Goal: Transaction & Acquisition: Purchase product/service

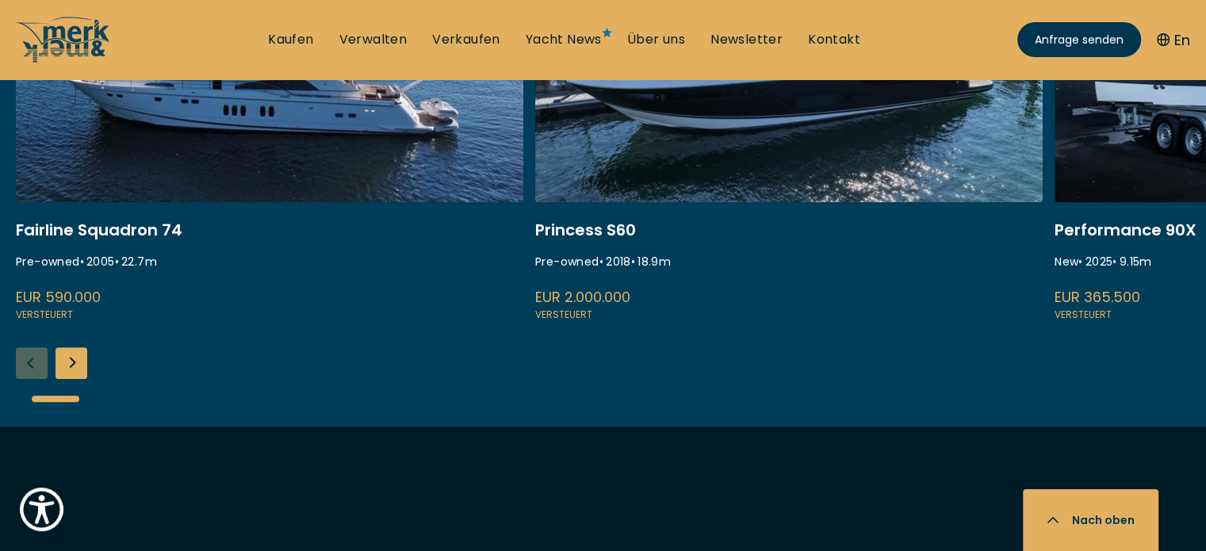
scroll to position [793, 0]
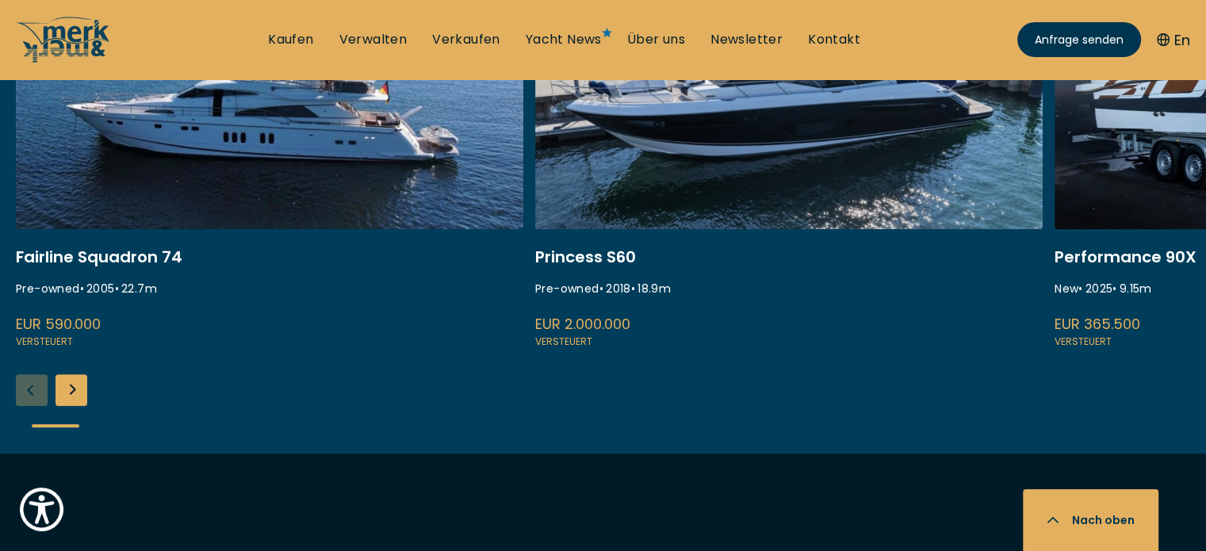
click at [75, 386] on div "Next slide" at bounding box center [72, 390] width 32 height 32
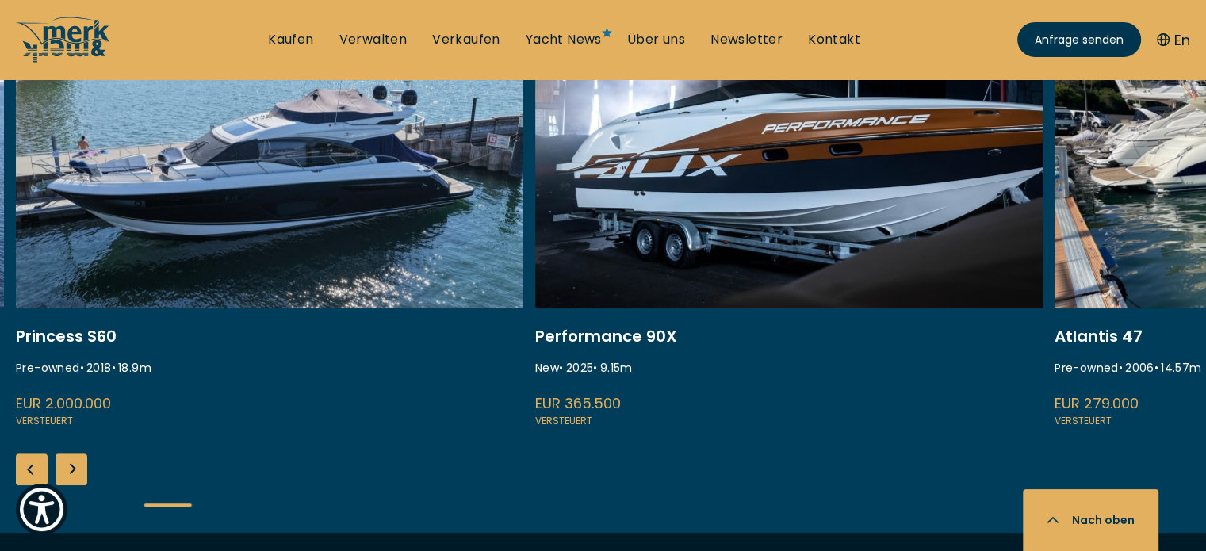
scroll to position [634, 0]
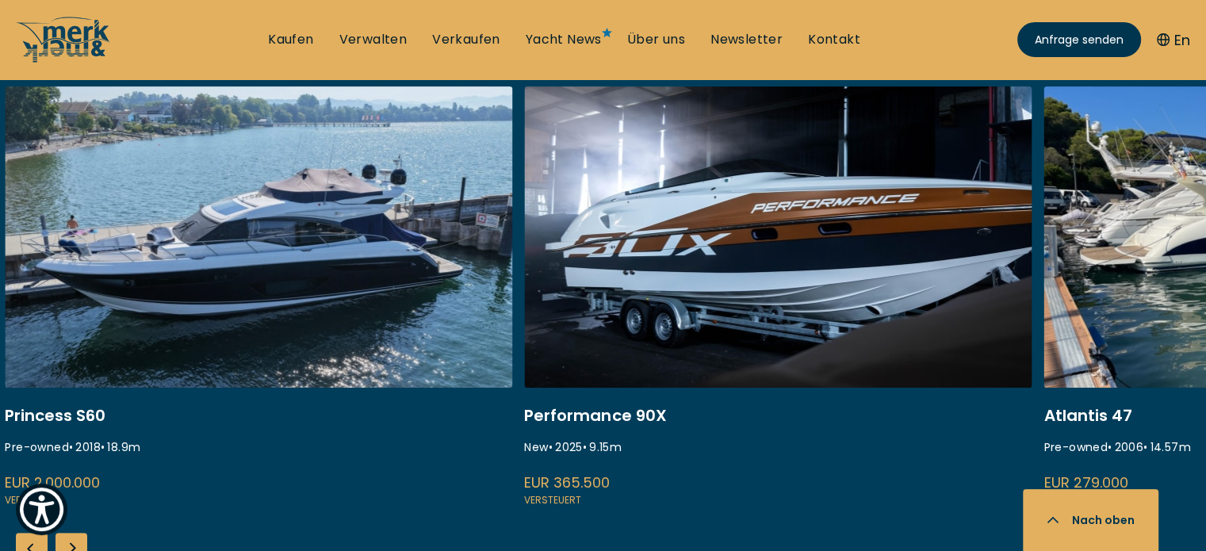
click at [71, 538] on div "Next slide" at bounding box center [72, 549] width 32 height 32
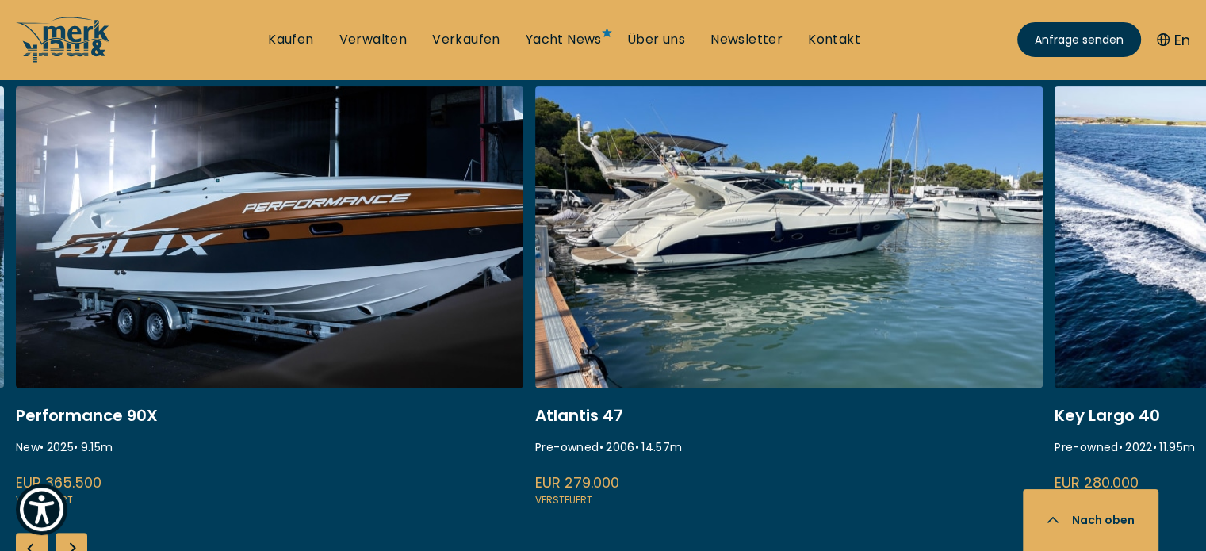
click at [72, 538] on div "Next slide" at bounding box center [72, 549] width 32 height 32
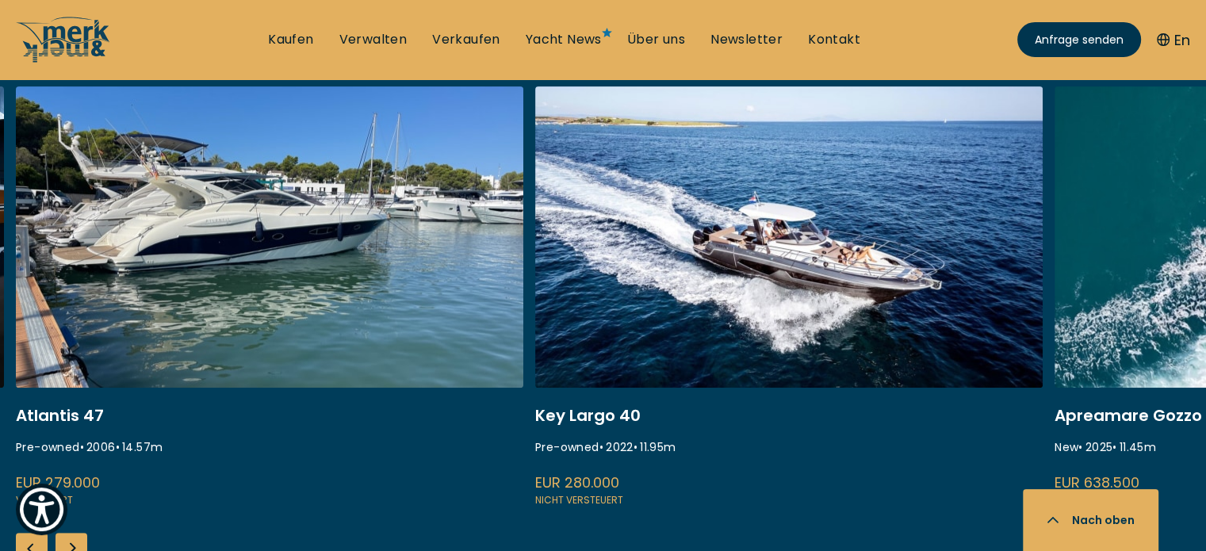
click at [72, 538] on div "Next slide" at bounding box center [72, 549] width 32 height 32
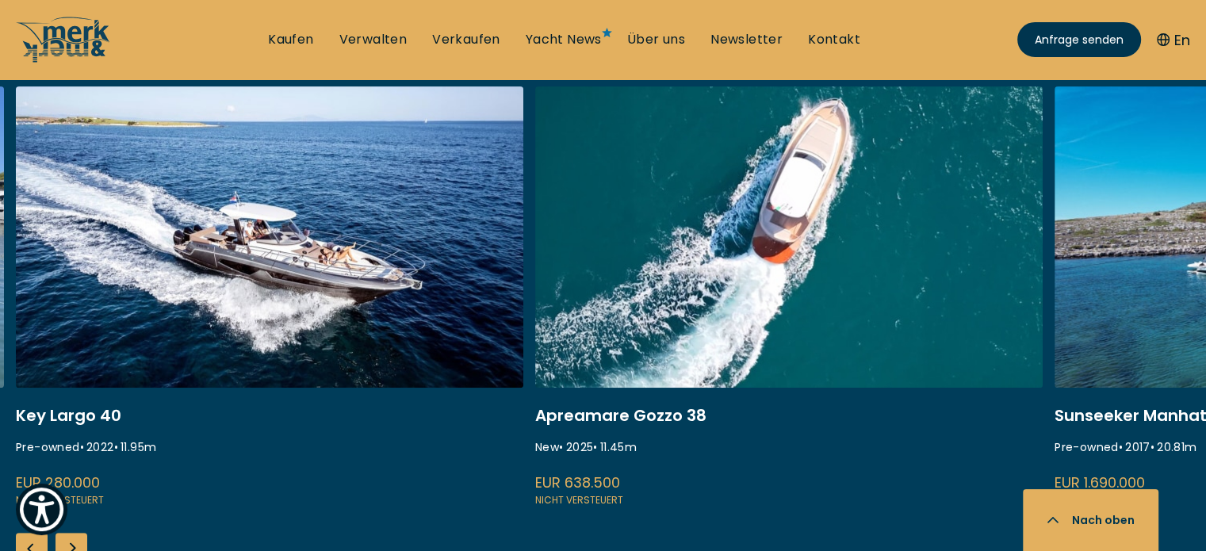
click at [72, 538] on div "Next slide" at bounding box center [72, 549] width 32 height 32
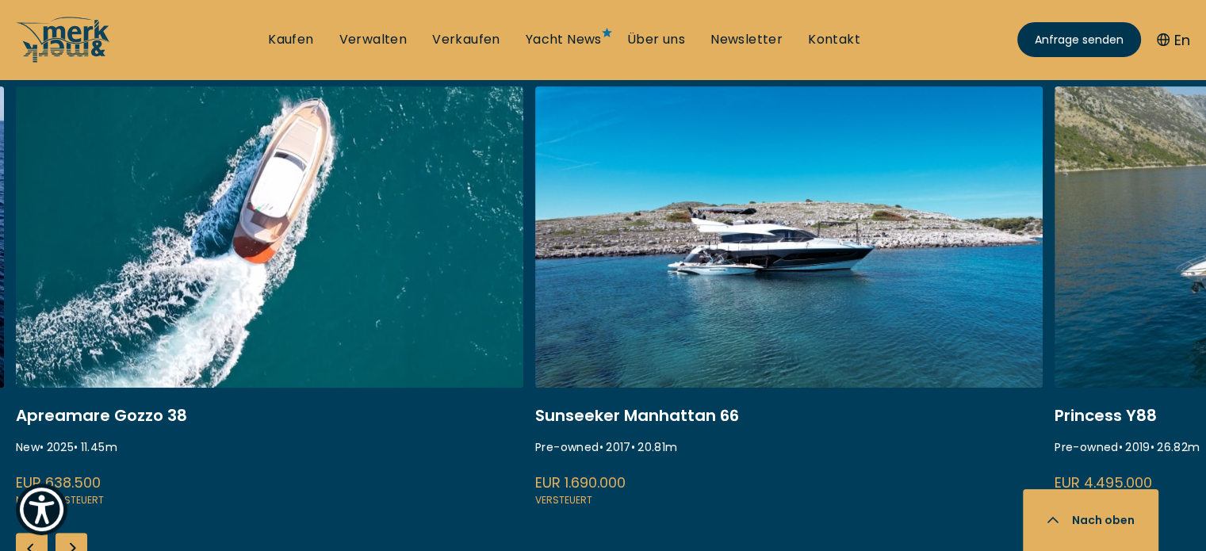
click at [72, 538] on div "Next slide" at bounding box center [72, 549] width 32 height 32
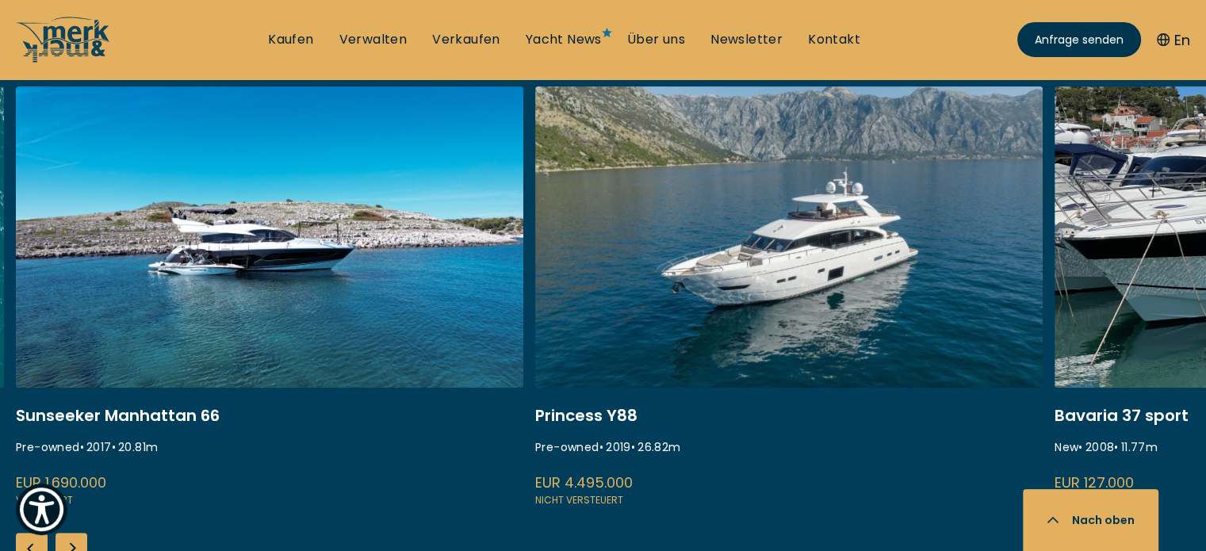
click at [21, 537] on div "Previous slide" at bounding box center [32, 549] width 32 height 32
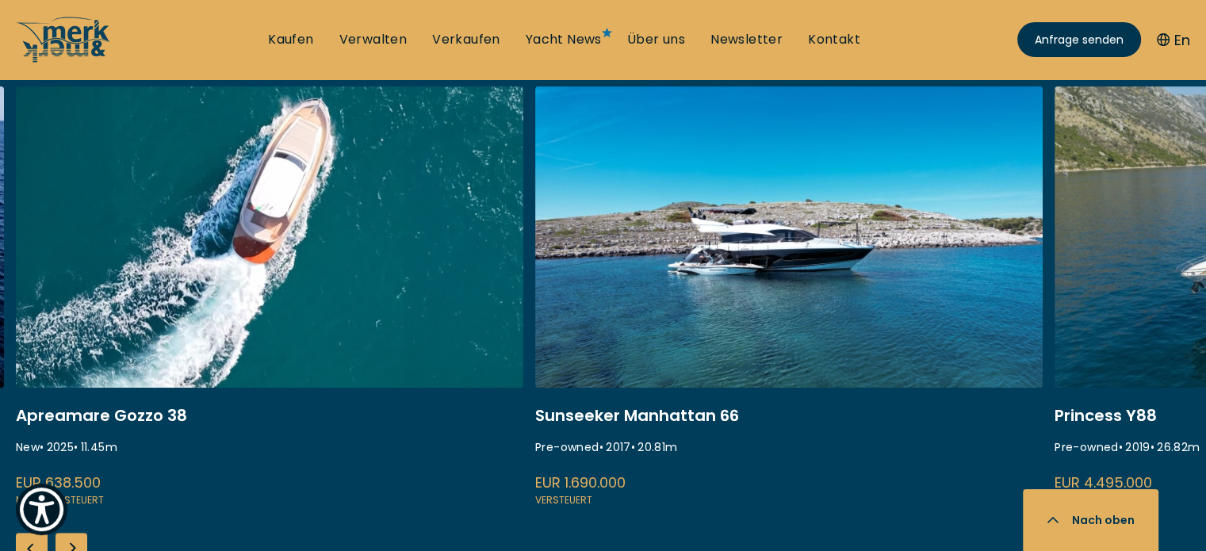
click at [83, 538] on div "Next slide" at bounding box center [72, 549] width 32 height 32
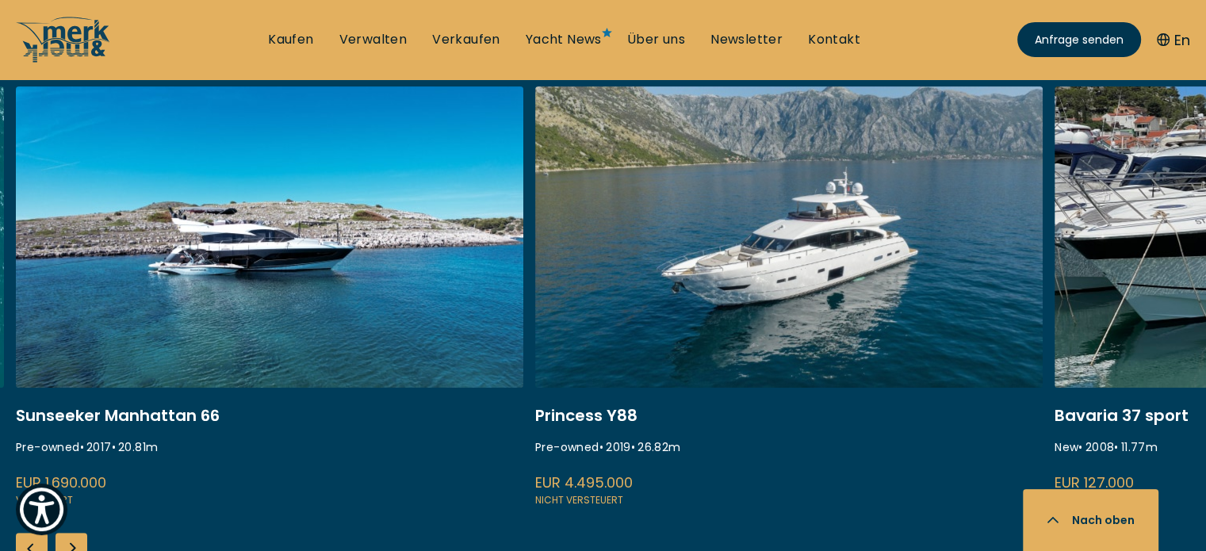
click at [83, 537] on div "Next slide" at bounding box center [72, 549] width 32 height 32
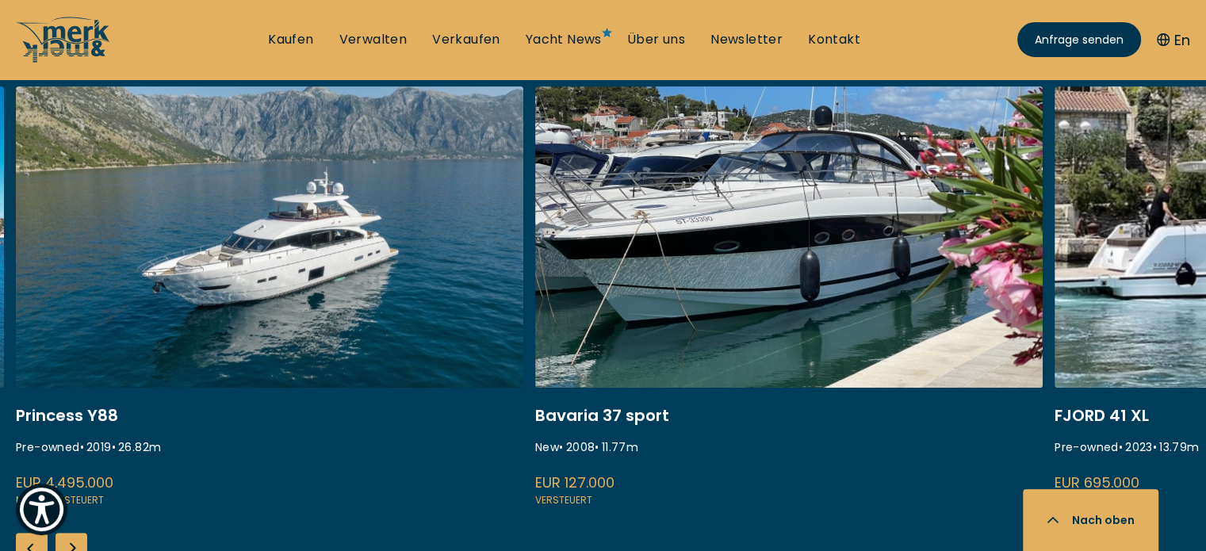
click at [83, 537] on div "Next slide" at bounding box center [72, 549] width 32 height 32
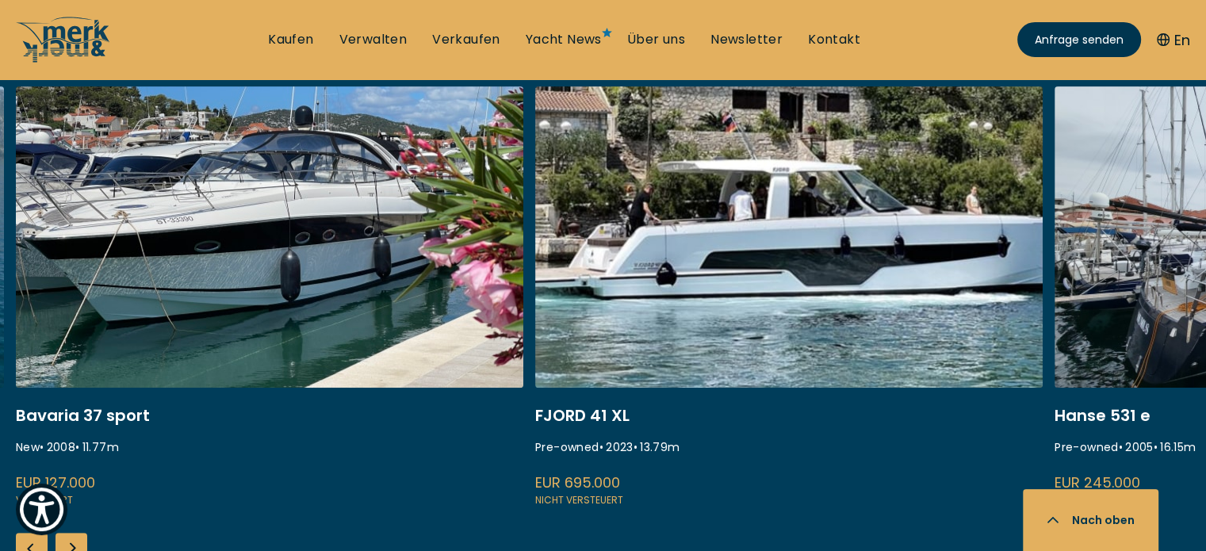
click at [83, 537] on div "Next slide" at bounding box center [72, 549] width 32 height 32
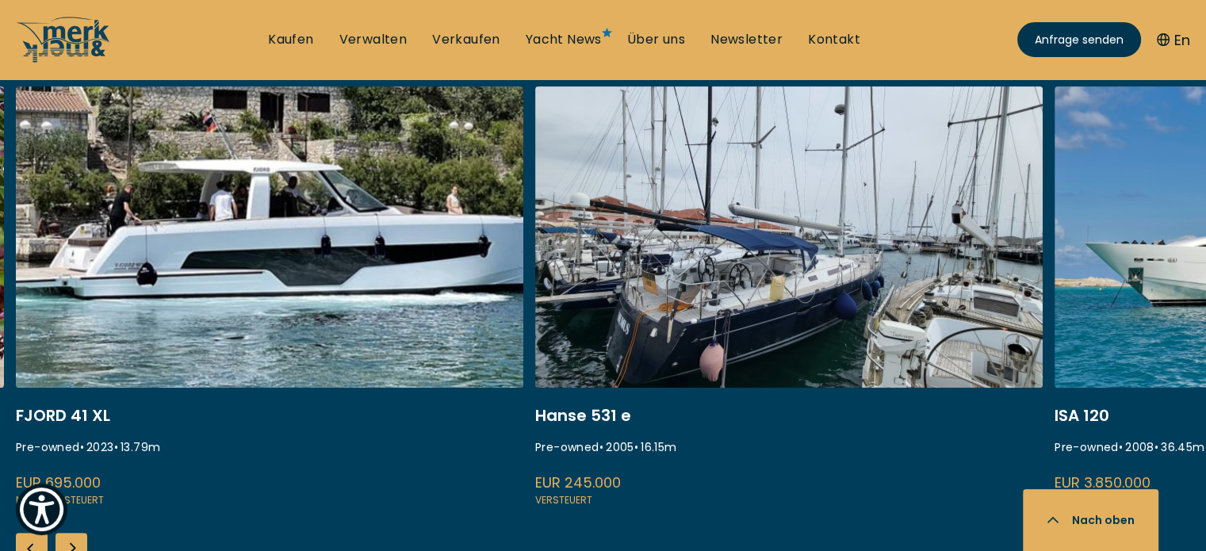
click at [83, 537] on div "Next slide" at bounding box center [72, 549] width 32 height 32
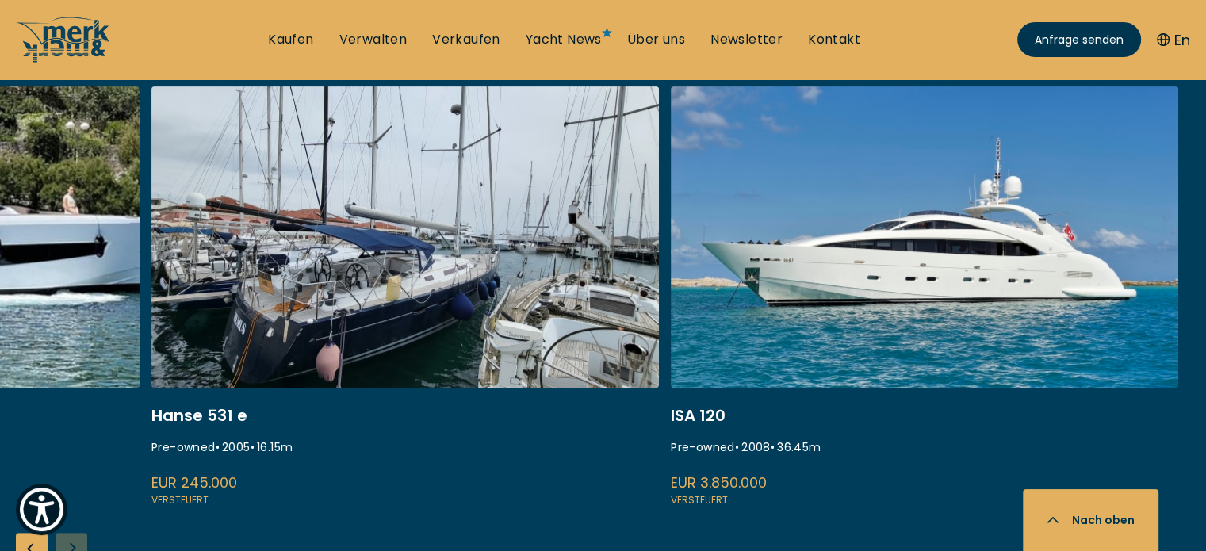
click at [83, 537] on div "Fairline Squadron 74 Pre-owned • 2005 • 22.7 m EUR 590.000 Versteuert Princess …" at bounding box center [603, 349] width 1206 height 526
click at [27, 542] on div "Previous slide" at bounding box center [32, 549] width 32 height 32
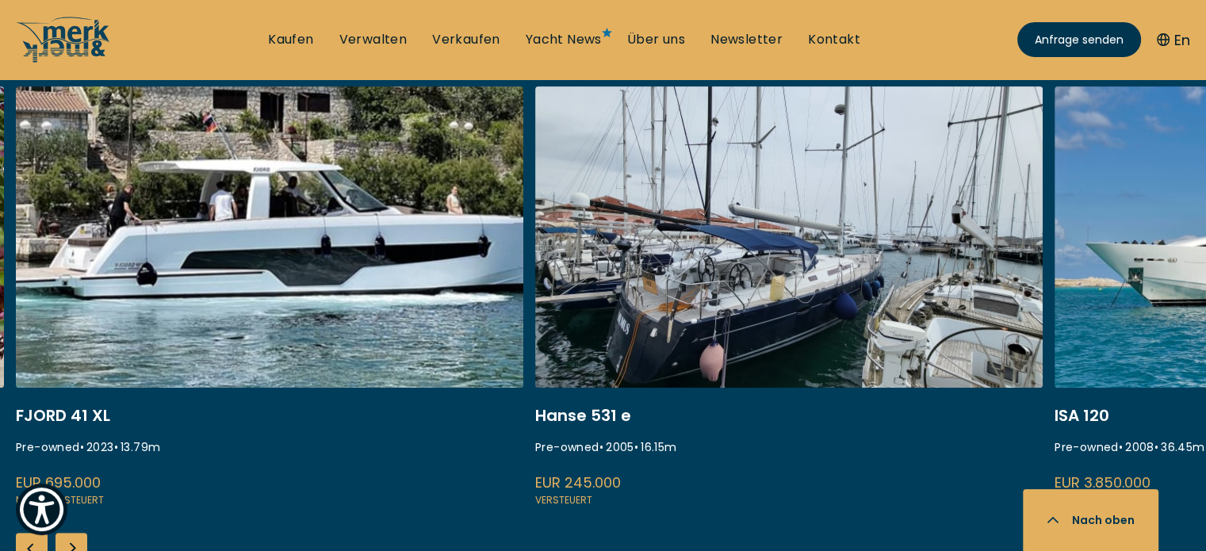
click at [27, 542] on div "Previous slide" at bounding box center [32, 549] width 32 height 32
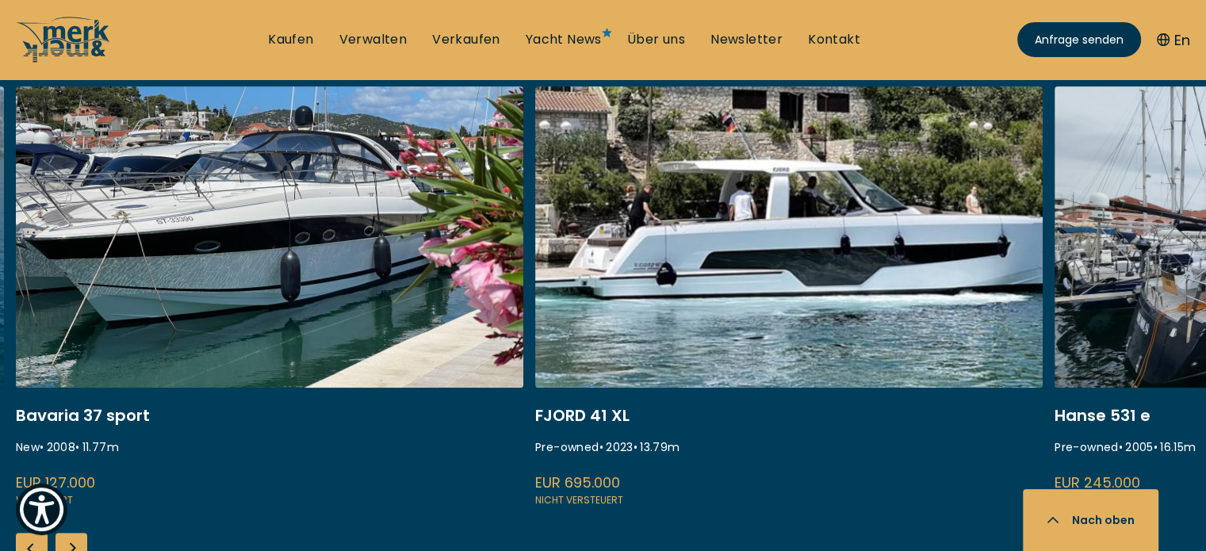
click at [27, 542] on div "Previous slide" at bounding box center [32, 549] width 32 height 32
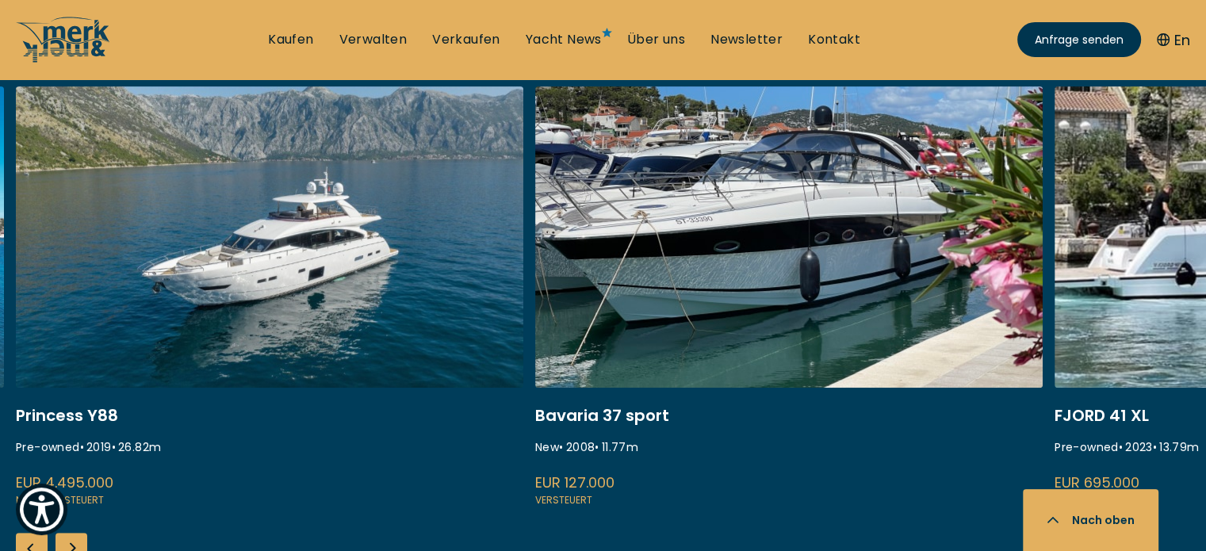
click at [27, 542] on div "Previous slide" at bounding box center [32, 549] width 32 height 32
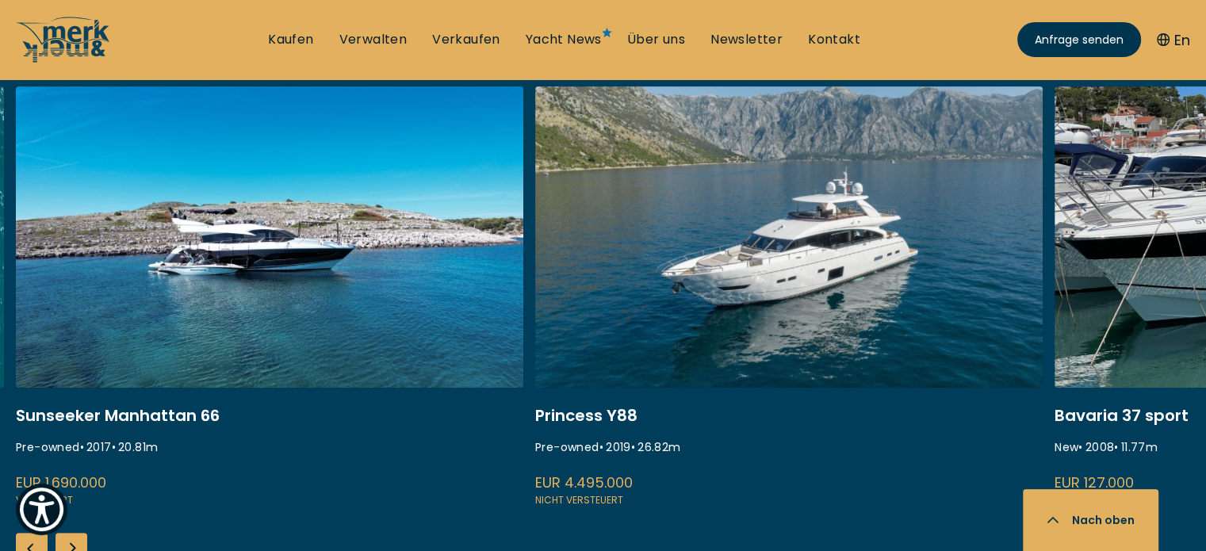
click at [27, 542] on div "Previous slide" at bounding box center [32, 549] width 32 height 32
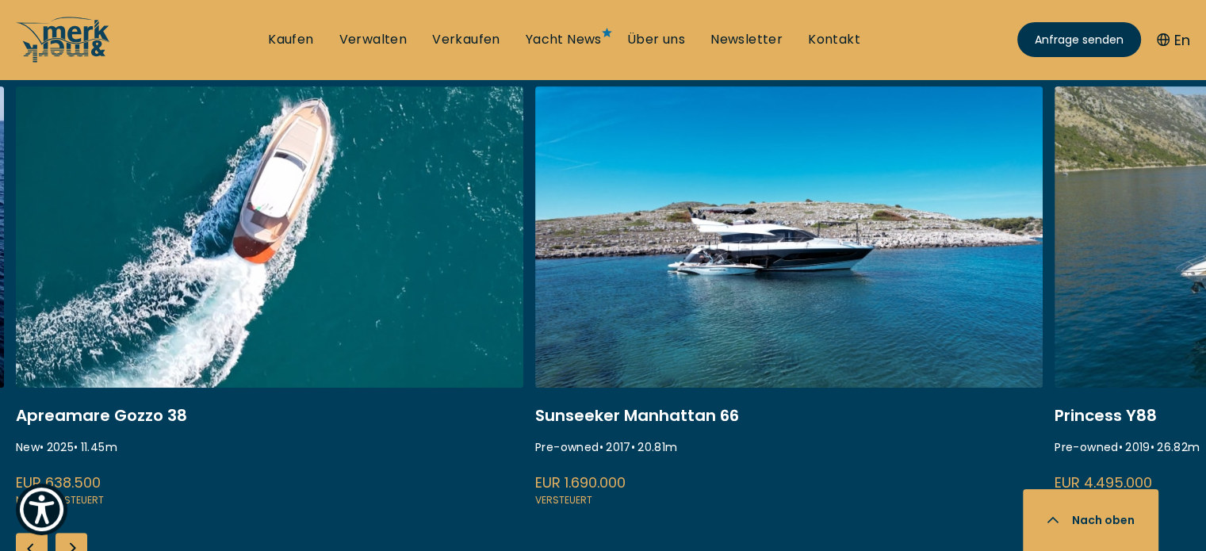
click at [27, 542] on div "Previous slide" at bounding box center [32, 549] width 32 height 32
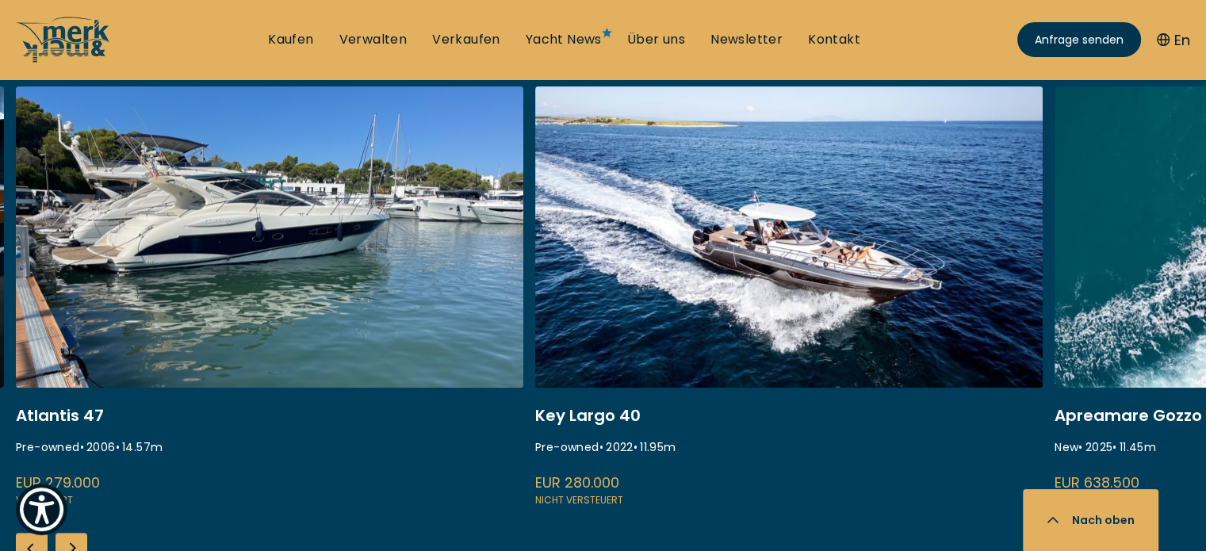
click at [27, 542] on div "Previous slide" at bounding box center [32, 549] width 32 height 32
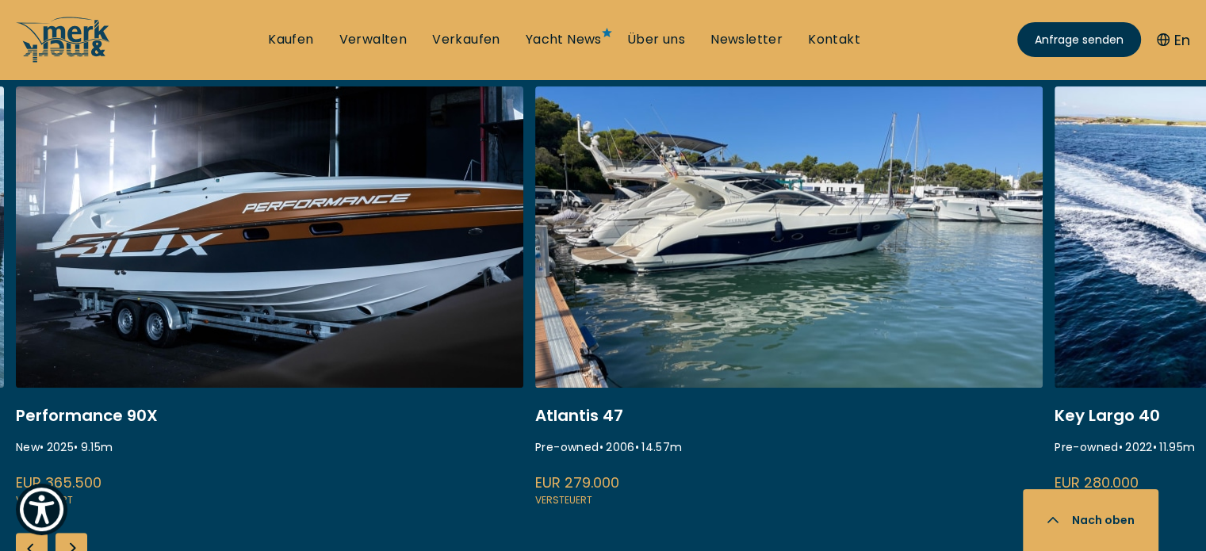
click at [27, 542] on div "Previous slide" at bounding box center [32, 549] width 32 height 32
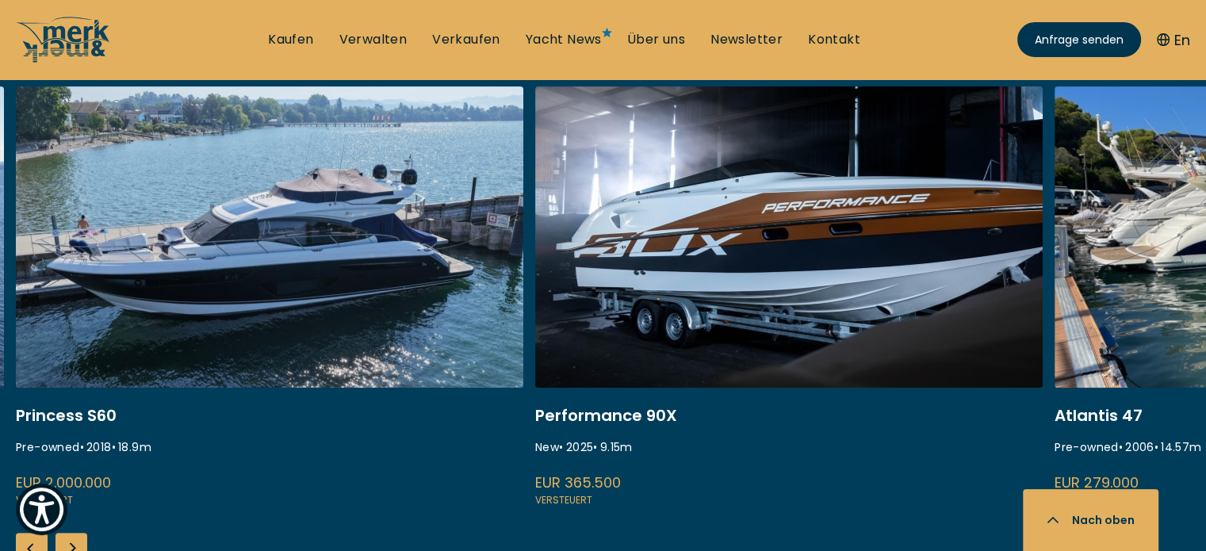
click at [77, 541] on div "Next slide" at bounding box center [72, 549] width 32 height 32
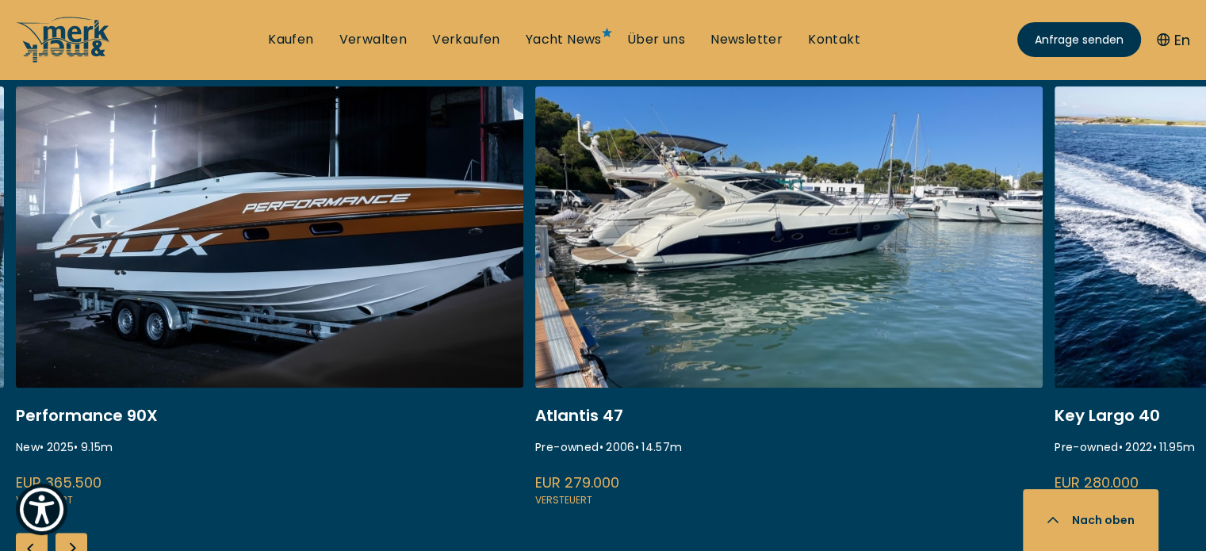
click at [77, 541] on div "Next slide" at bounding box center [72, 549] width 32 height 32
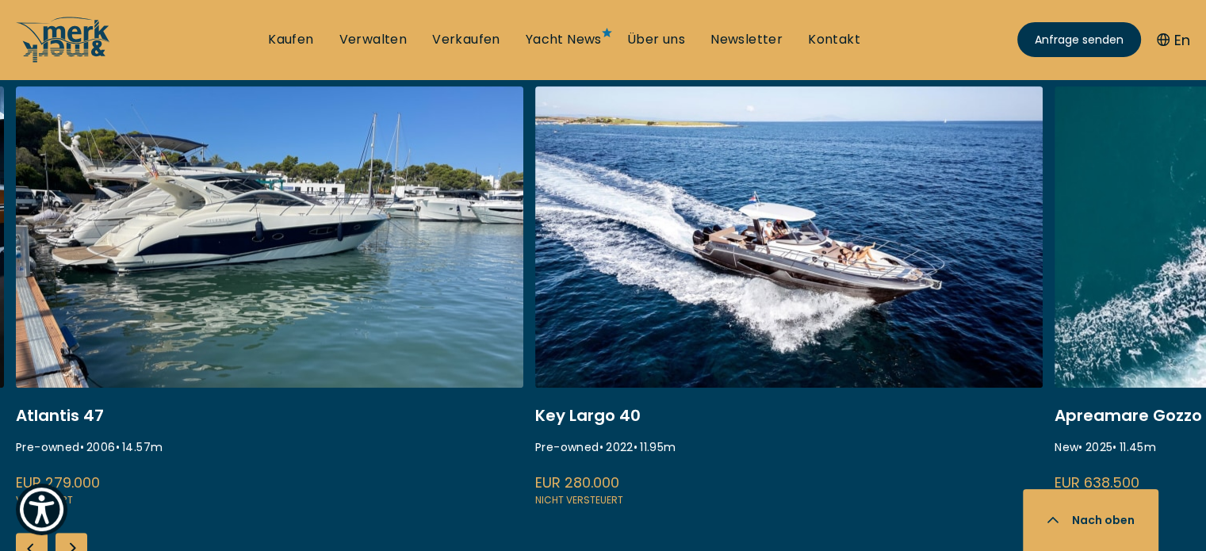
click at [77, 541] on div "Next slide" at bounding box center [72, 549] width 32 height 32
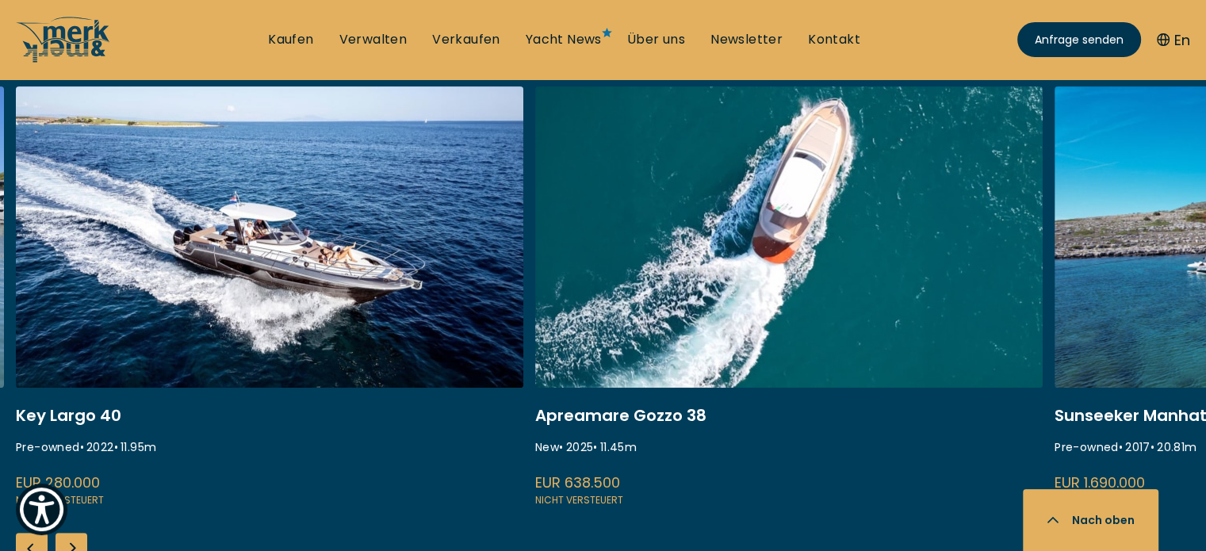
click at [77, 541] on div "Next slide" at bounding box center [72, 549] width 32 height 32
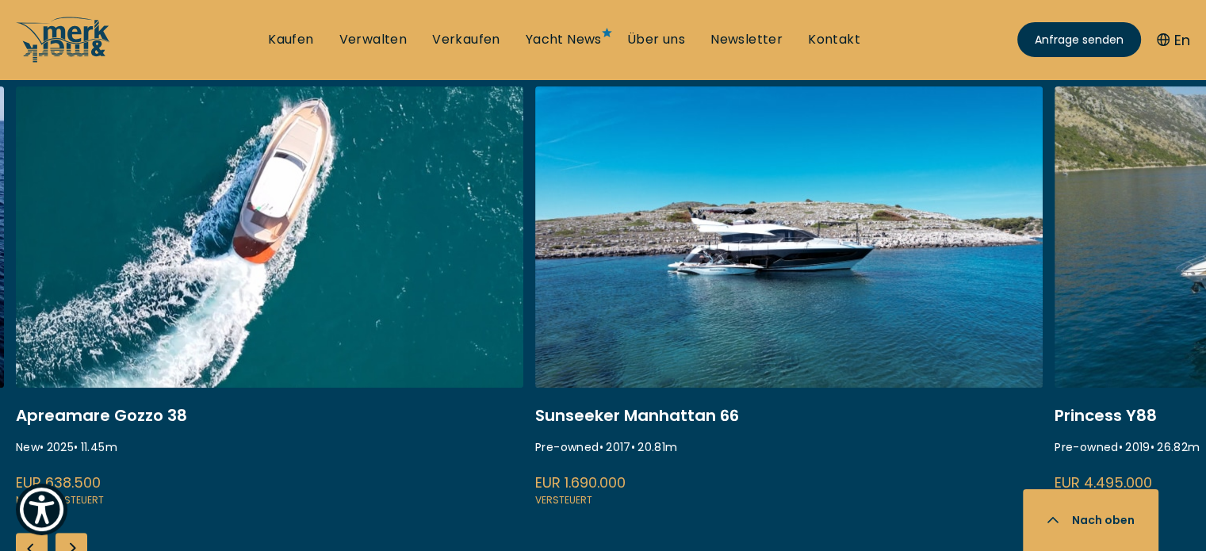
click at [77, 541] on div "Next slide" at bounding box center [72, 549] width 32 height 32
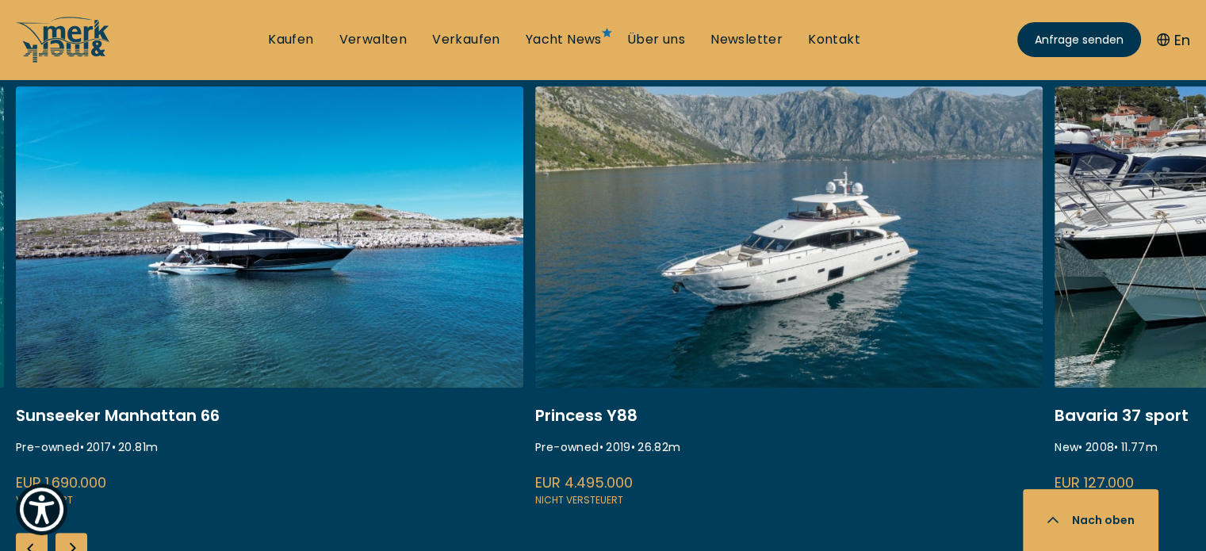
click at [77, 541] on div "Next slide" at bounding box center [72, 549] width 32 height 32
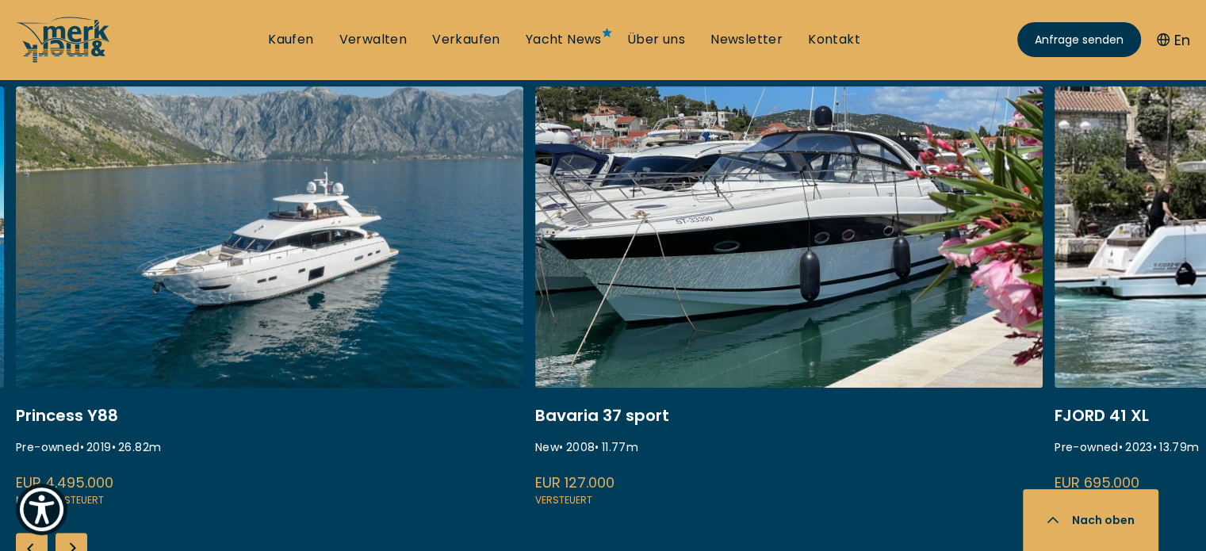
click at [77, 541] on div "Next slide" at bounding box center [72, 549] width 32 height 32
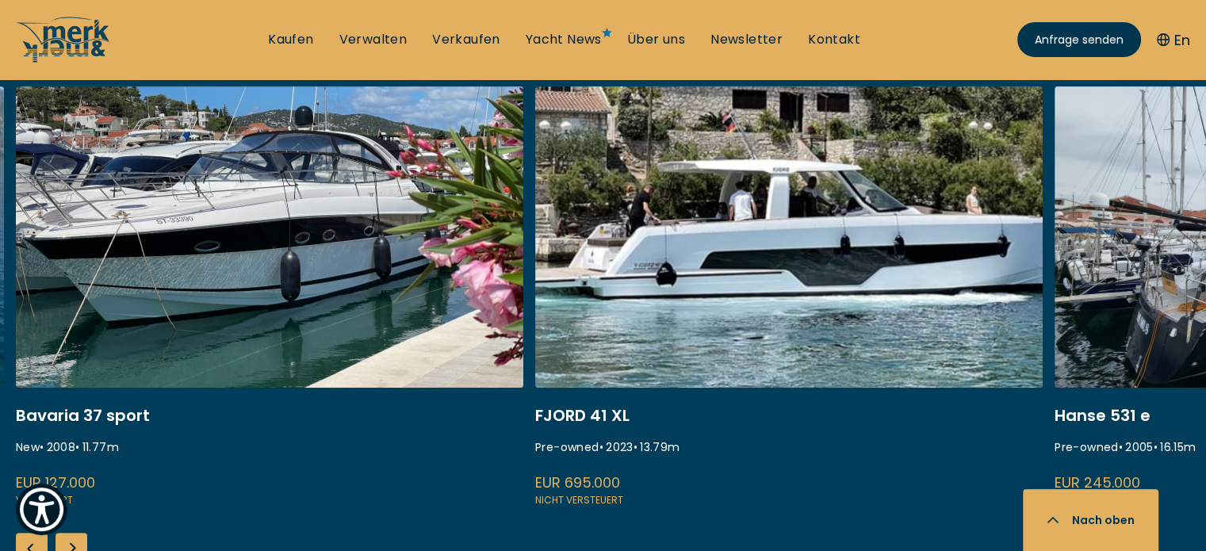
click at [77, 541] on div "Next slide" at bounding box center [72, 549] width 32 height 32
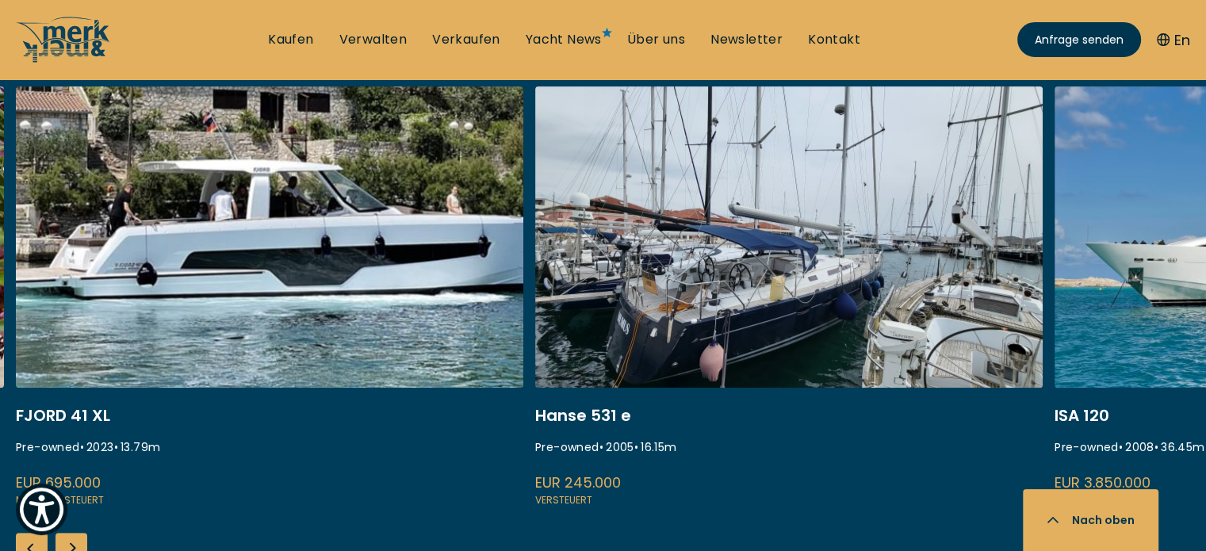
click at [29, 535] on div "Previous slide" at bounding box center [32, 549] width 32 height 32
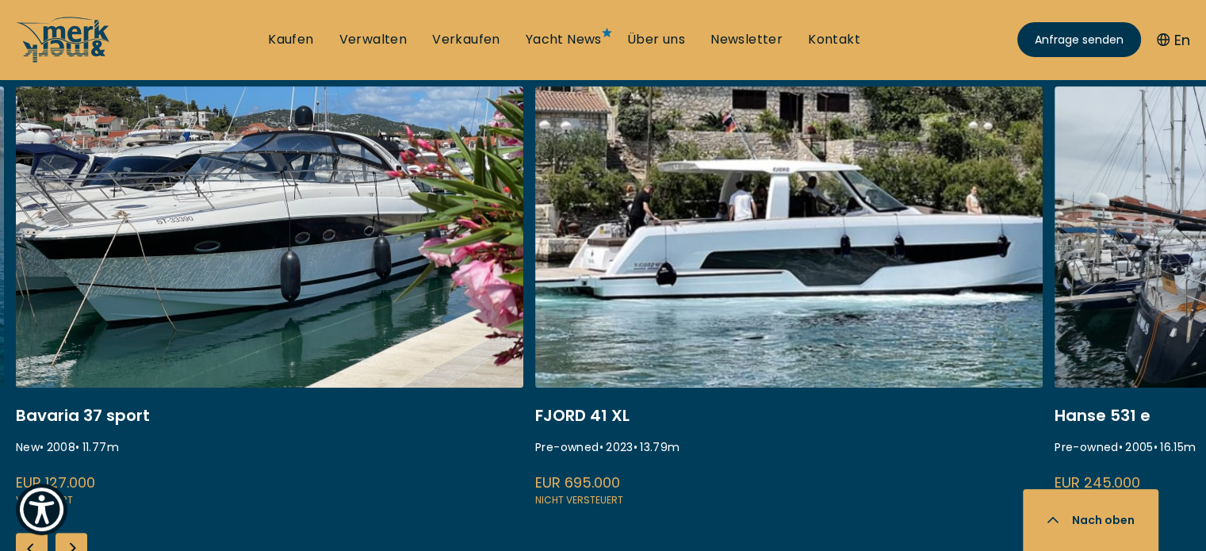
click at [29, 535] on div "Previous slide" at bounding box center [32, 549] width 32 height 32
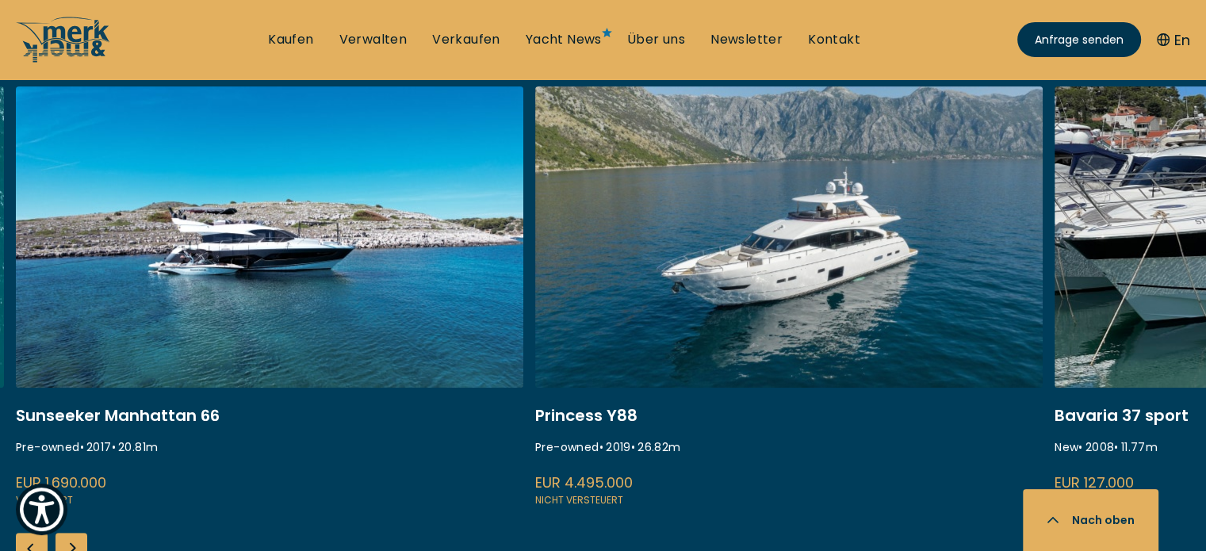
click at [29, 535] on div "Previous slide" at bounding box center [32, 549] width 32 height 32
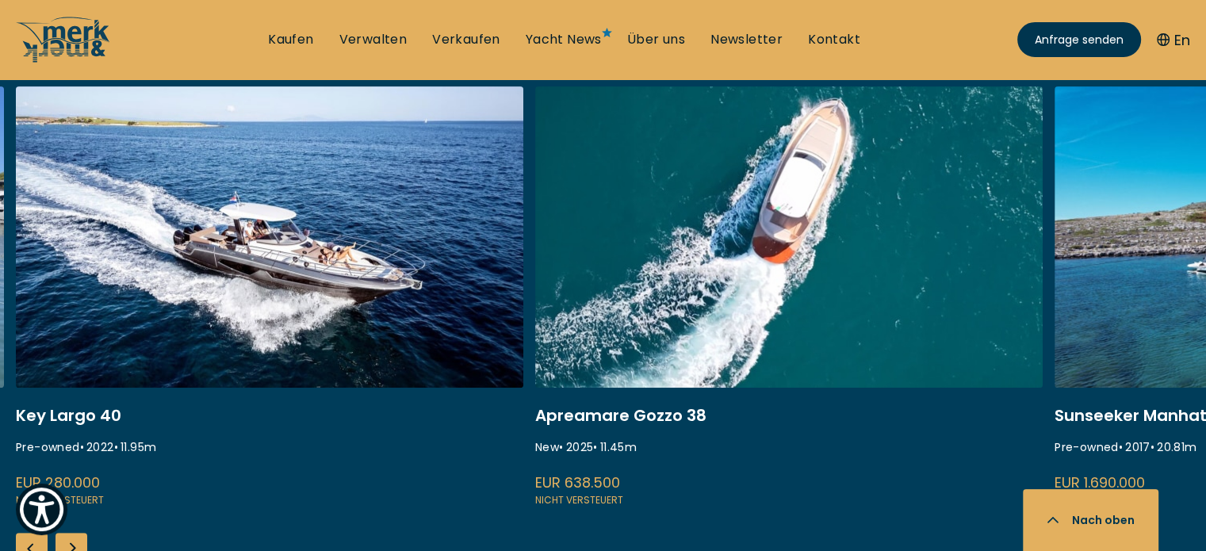
click at [29, 535] on div "Previous slide" at bounding box center [32, 549] width 32 height 32
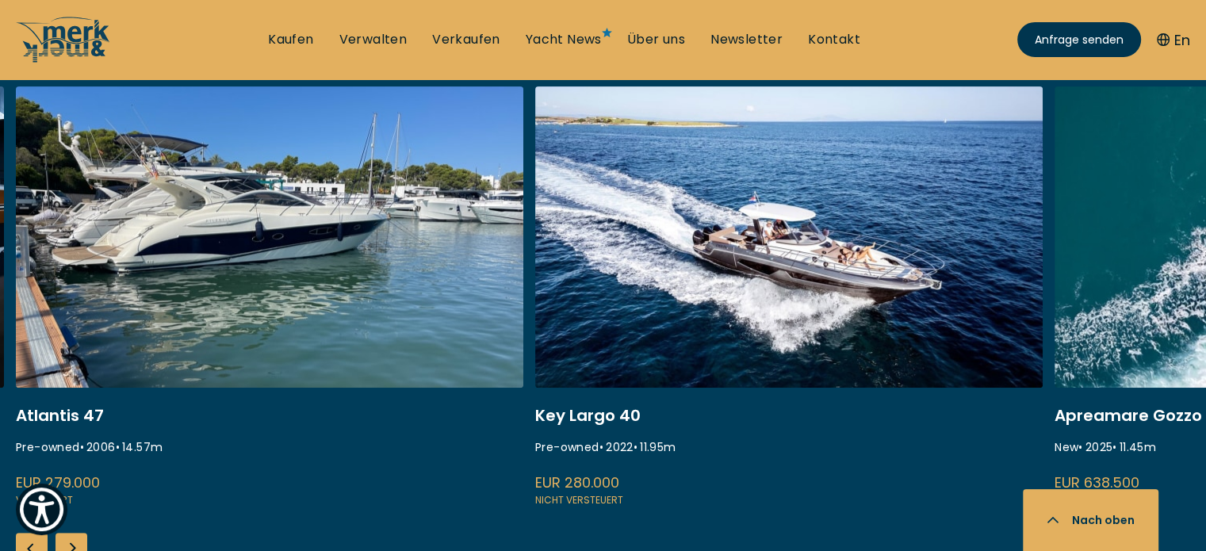
click at [29, 535] on div "Previous slide" at bounding box center [32, 549] width 32 height 32
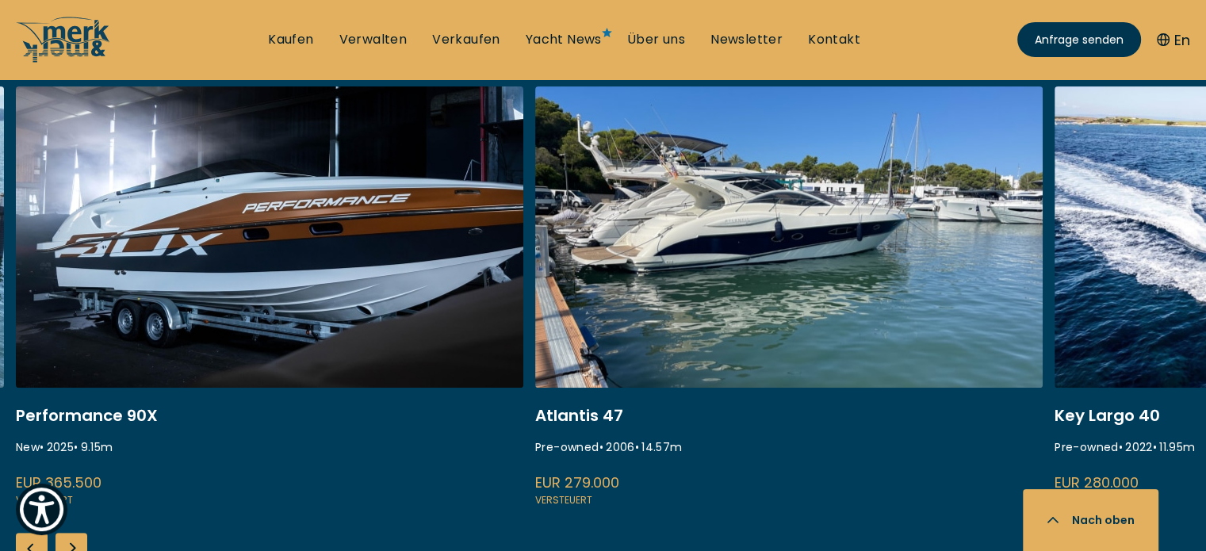
click at [29, 535] on div "Previous slide" at bounding box center [32, 549] width 32 height 32
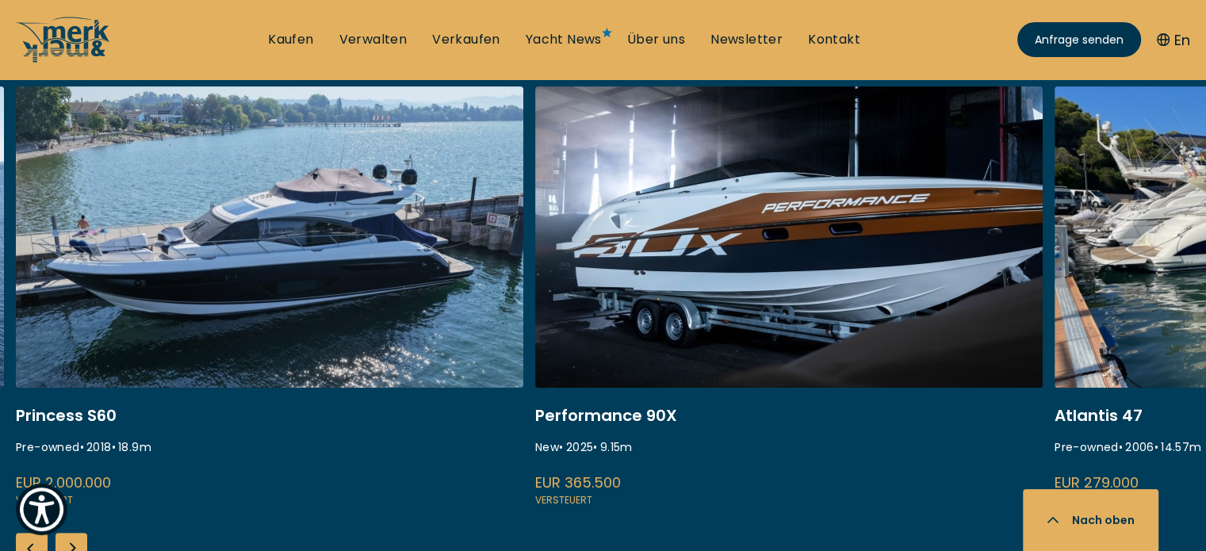
click at [29, 535] on div "Previous slide" at bounding box center [32, 549] width 32 height 32
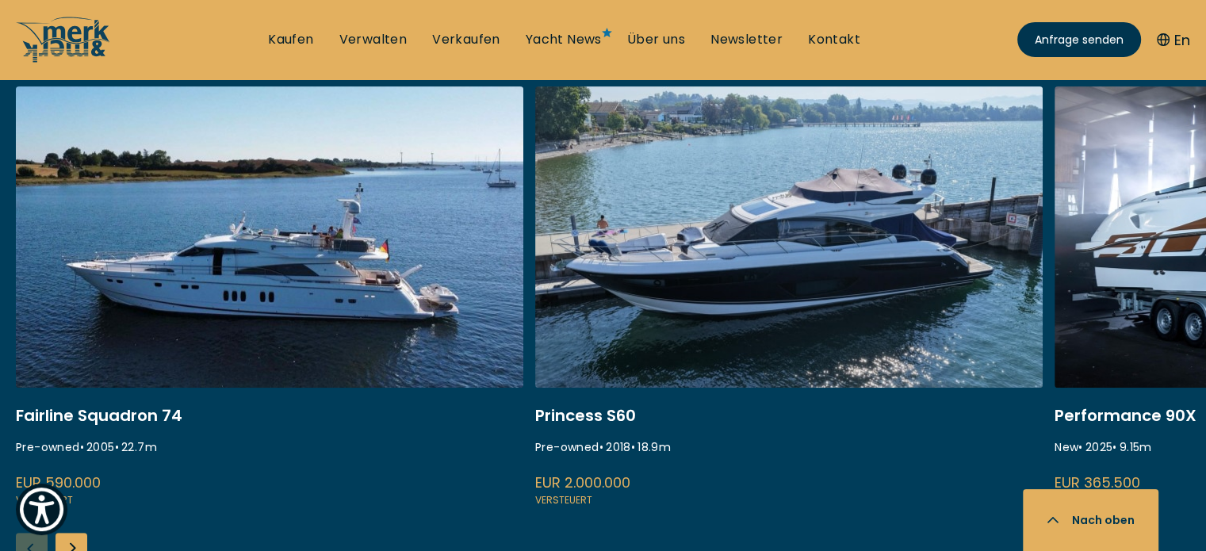
click at [29, 535] on div "Fairline Squadron 74 Pre-owned • 2005 • 22.7 m EUR 590.000 Versteuert Princess …" at bounding box center [603, 349] width 1206 height 526
click at [367, 351] on link at bounding box center [270, 297] width 508 height 423
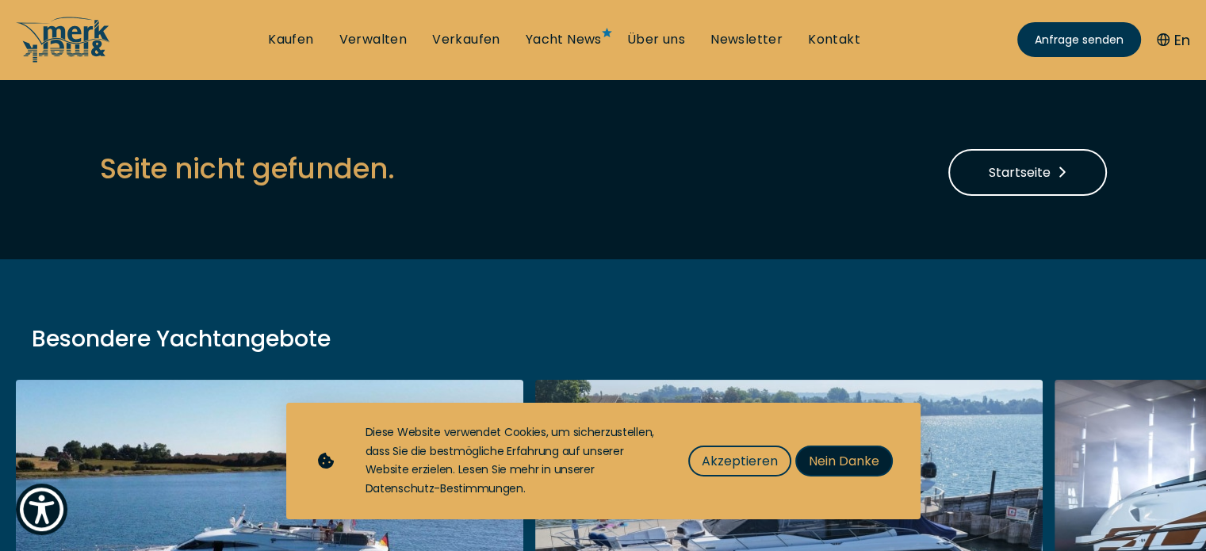
click at [853, 450] on button "Nein Danke" at bounding box center [844, 461] width 98 height 31
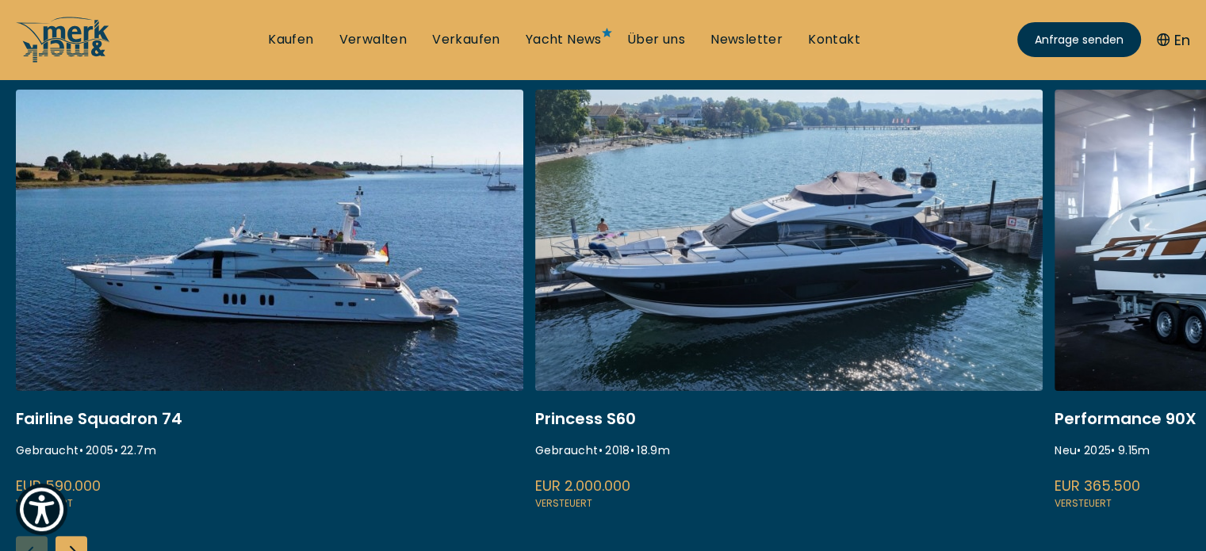
scroll to position [317, 0]
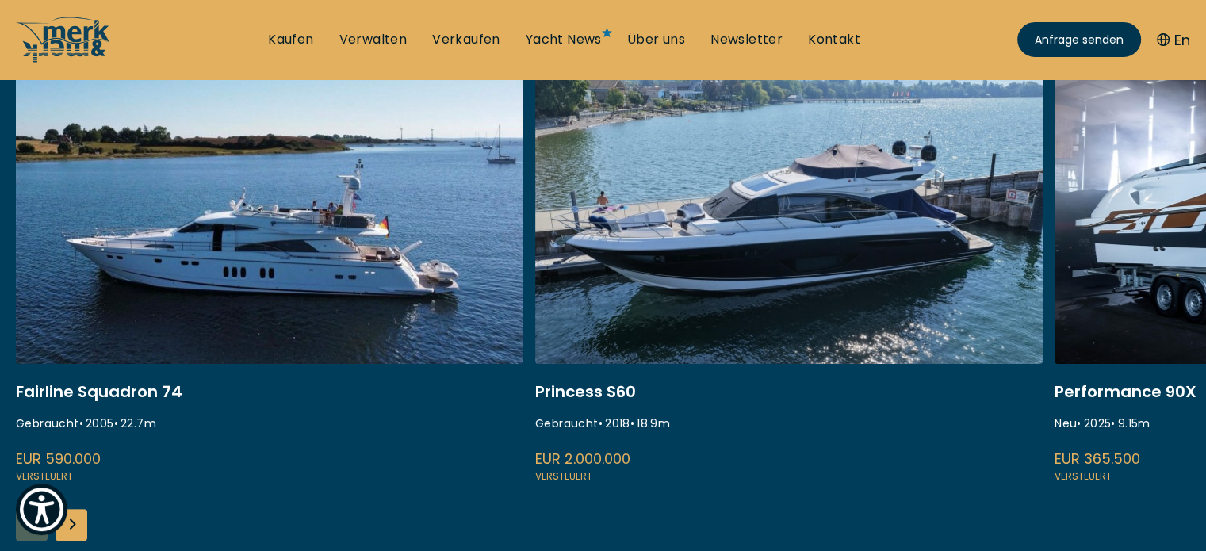
click at [349, 312] on link at bounding box center [270, 274] width 508 height 423
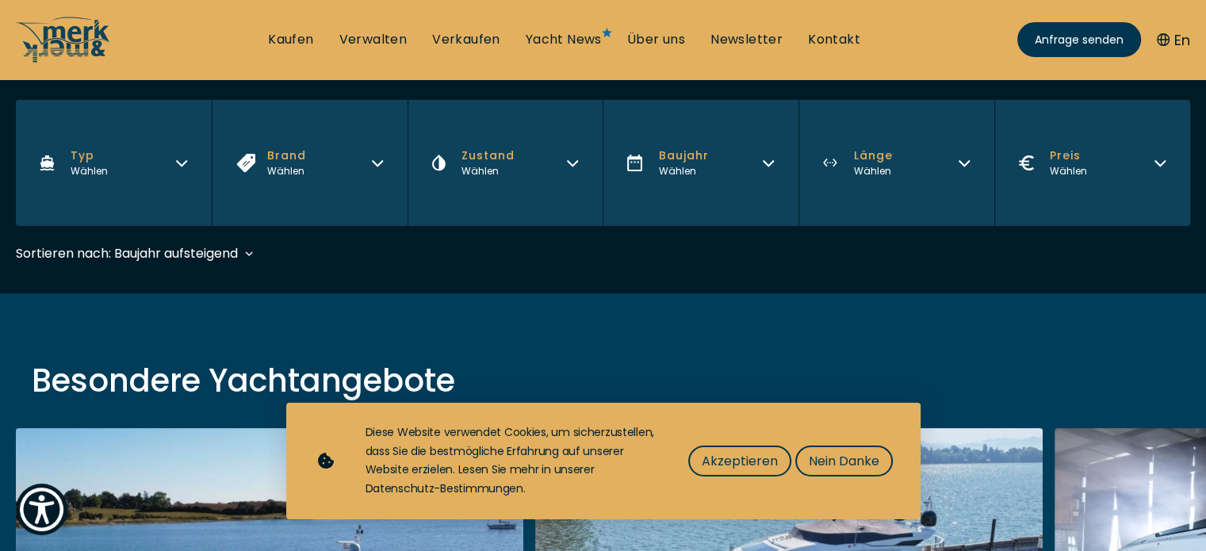
scroll to position [238, 0]
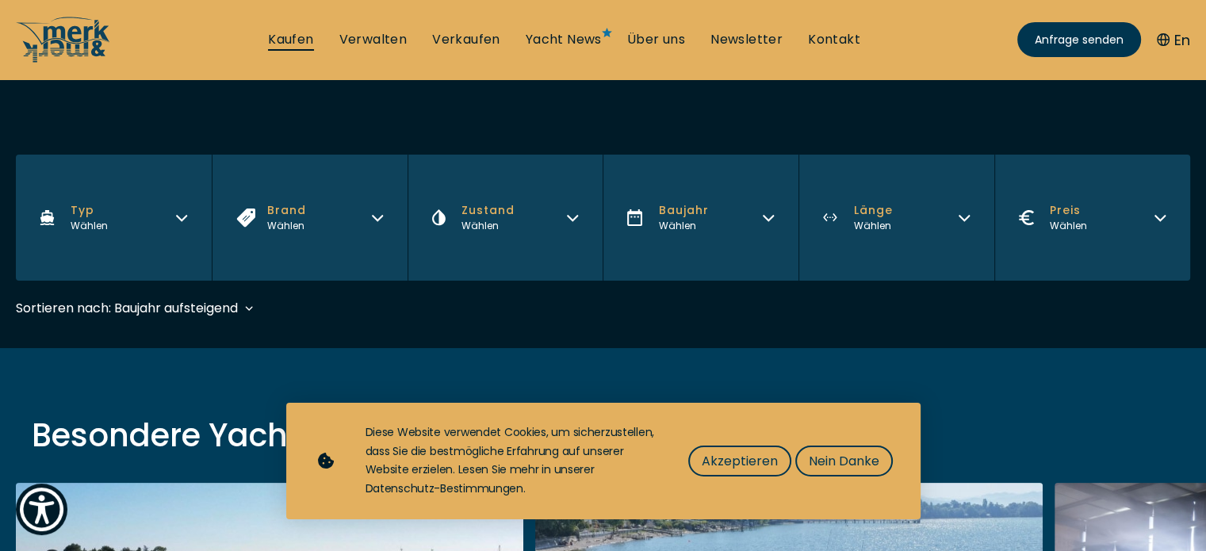
click at [298, 44] on link "Kaufen" at bounding box center [290, 39] width 45 height 17
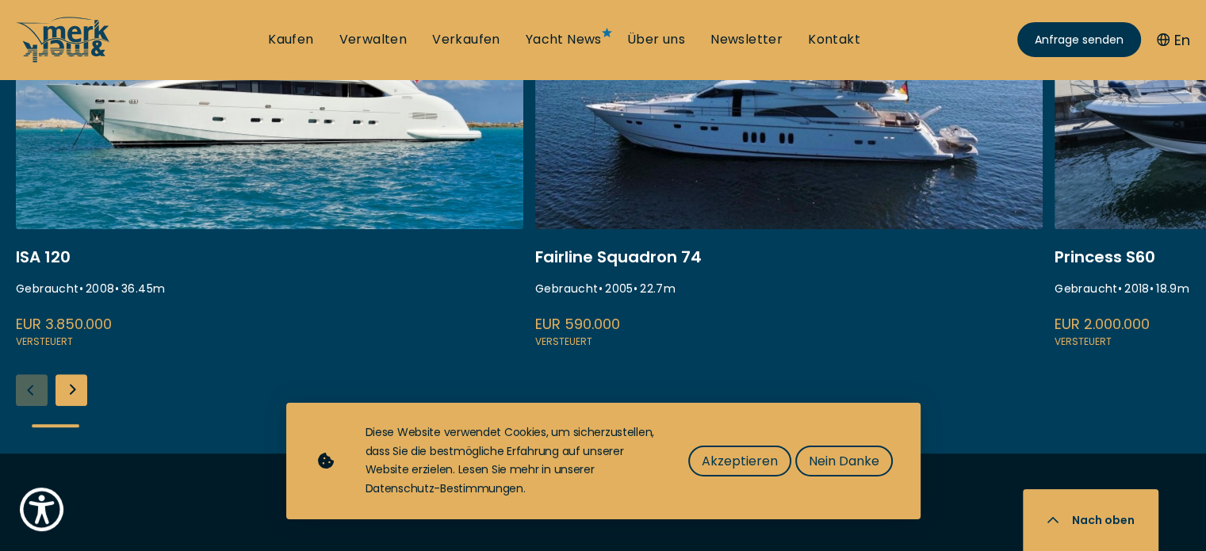
scroll to position [714, 0]
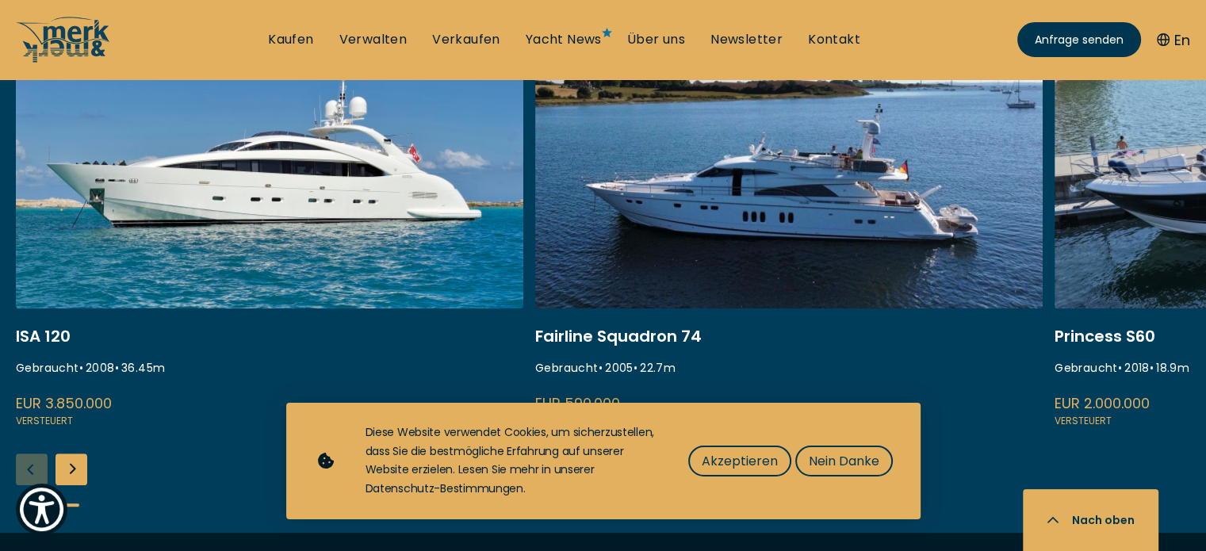
click at [69, 462] on div "Next slide" at bounding box center [72, 470] width 32 height 32
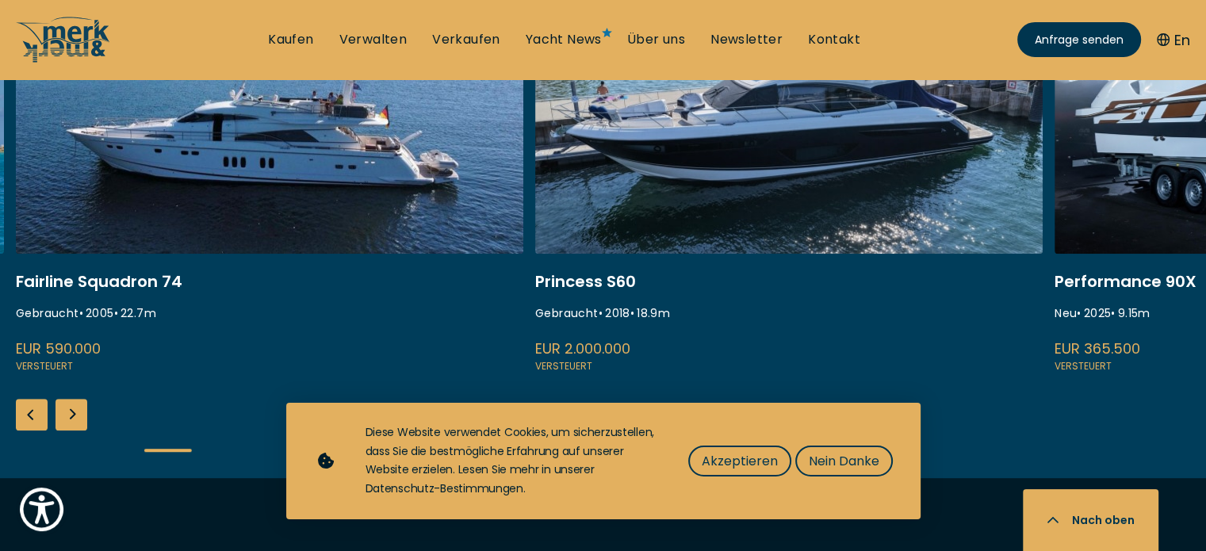
scroll to position [793, 0]
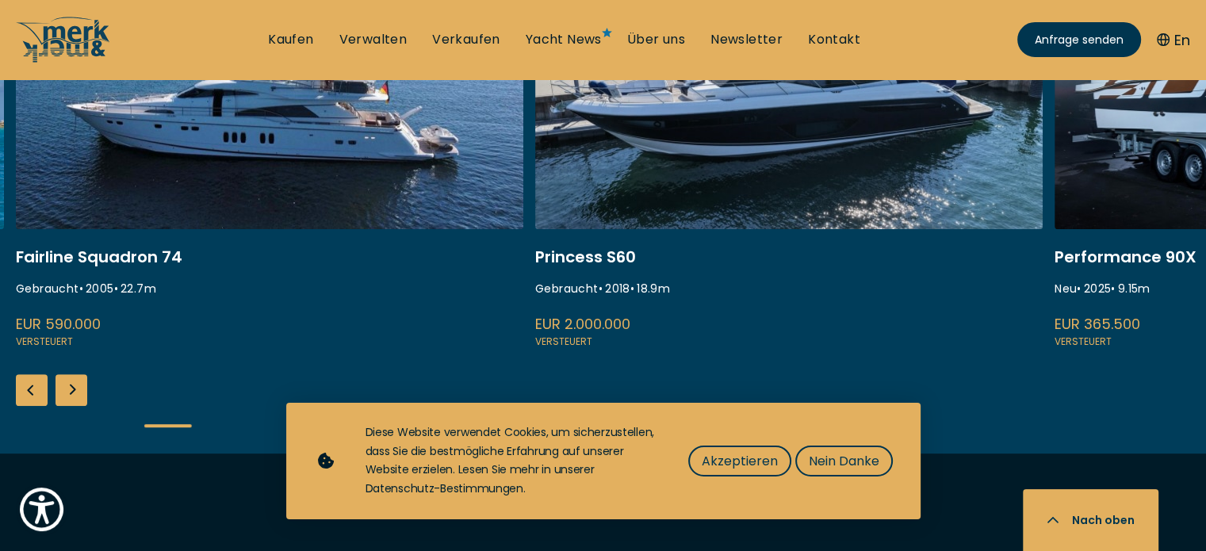
click at [78, 390] on div "Next slide" at bounding box center [72, 390] width 32 height 32
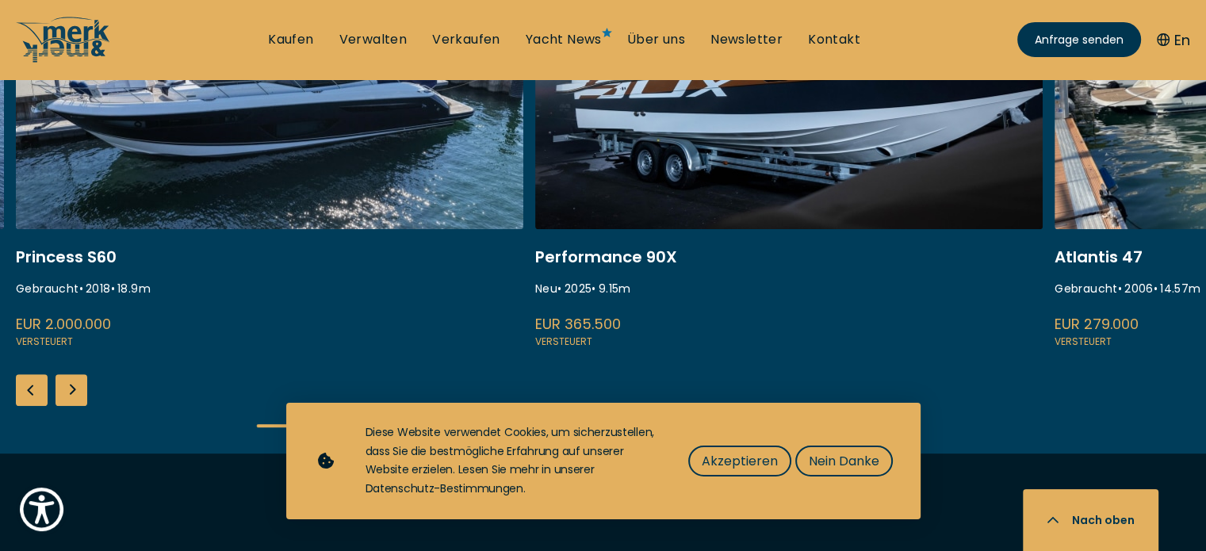
click at [78, 390] on div "Next slide" at bounding box center [72, 390] width 32 height 32
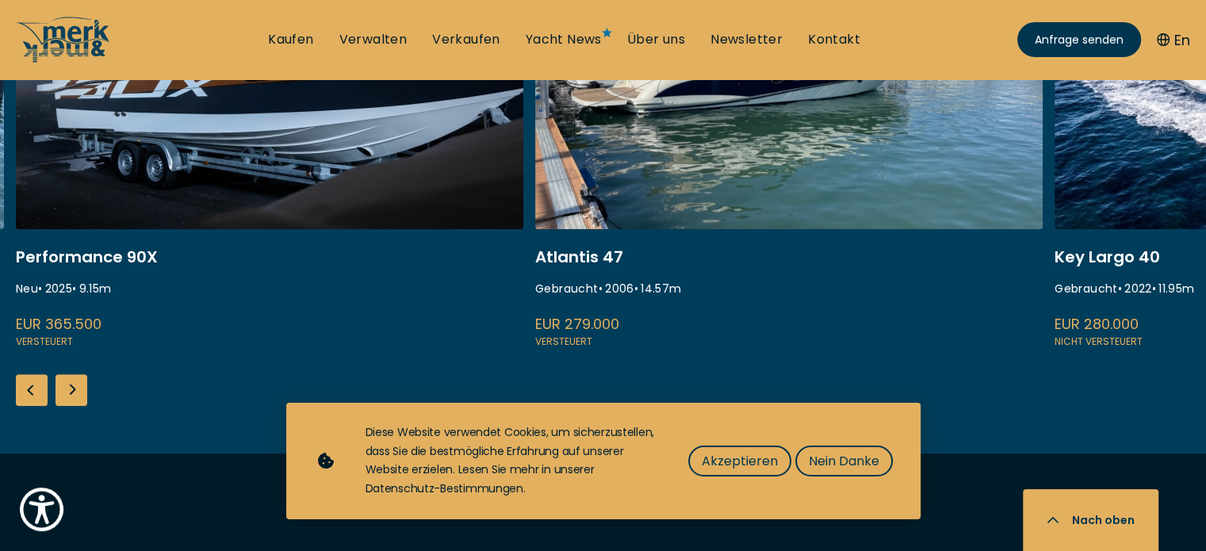
click at [80, 393] on div "Next slide" at bounding box center [72, 390] width 32 height 32
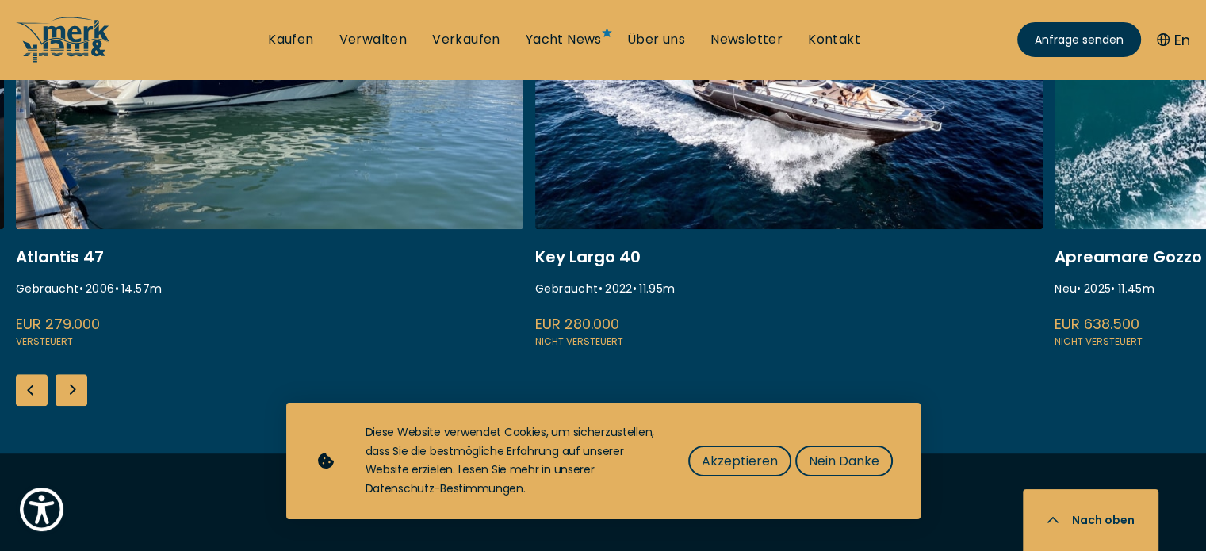
click at [80, 393] on div "Next slide" at bounding box center [72, 390] width 32 height 32
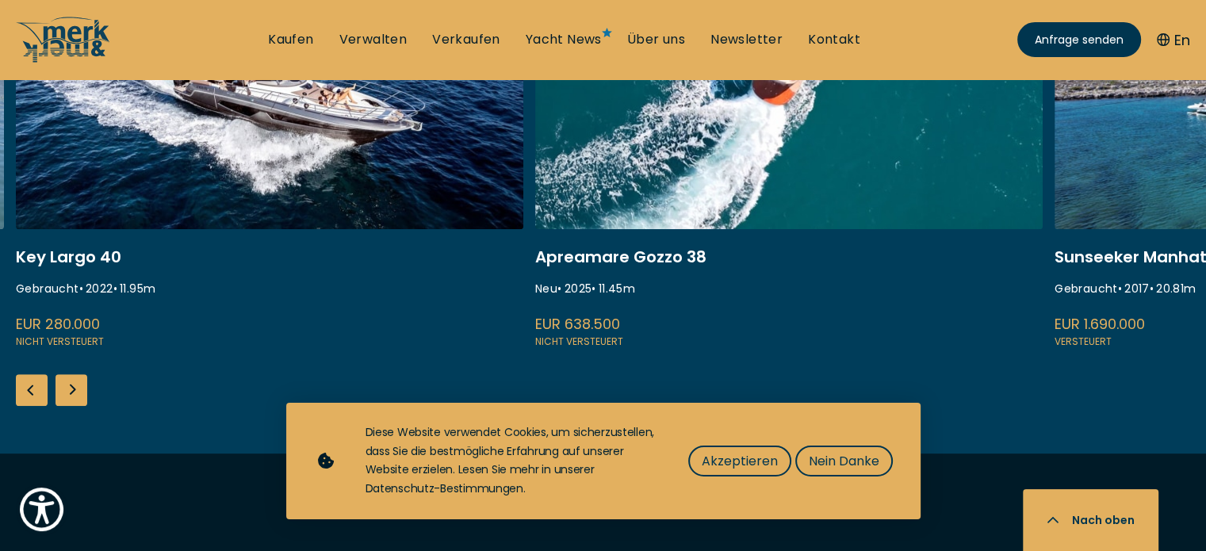
click at [22, 385] on div "Previous slide" at bounding box center [32, 390] width 32 height 32
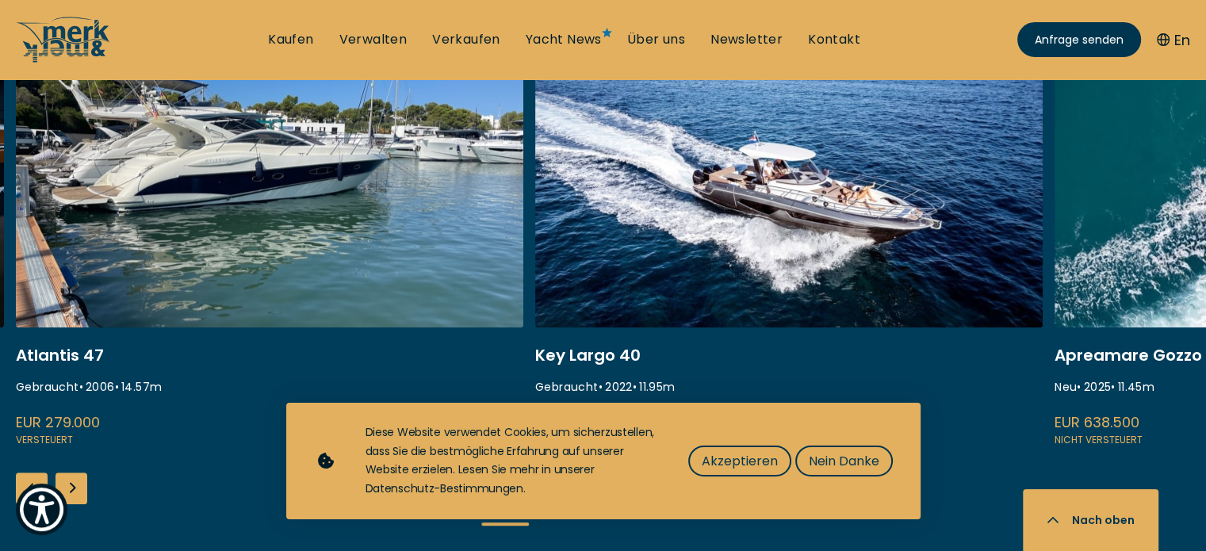
scroll to position [714, 0]
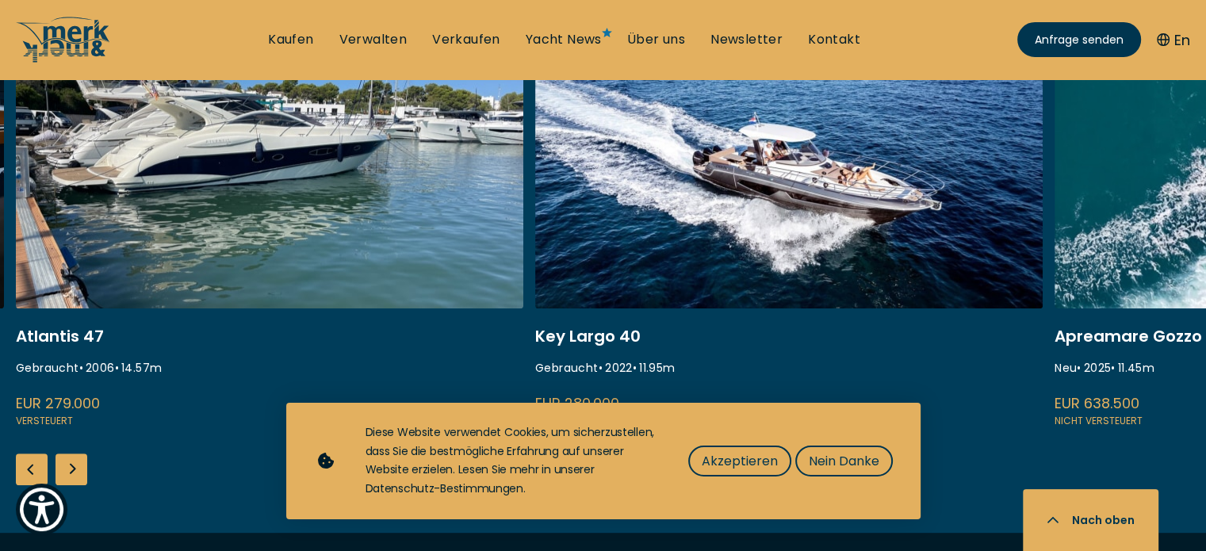
click at [70, 465] on div "Next slide" at bounding box center [72, 470] width 32 height 32
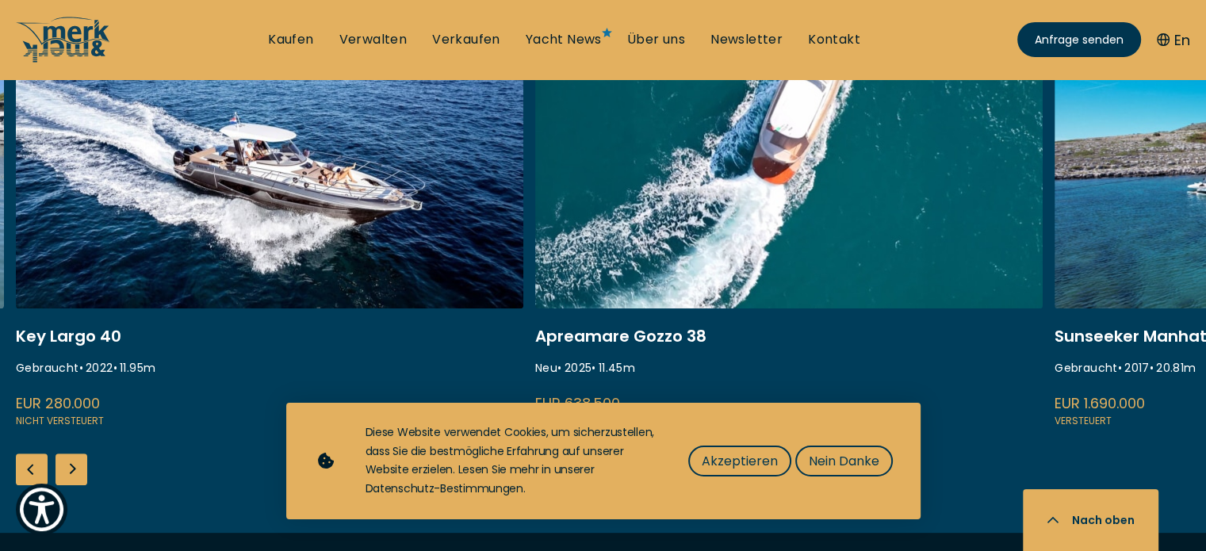
click at [70, 465] on div "Next slide" at bounding box center [72, 470] width 32 height 32
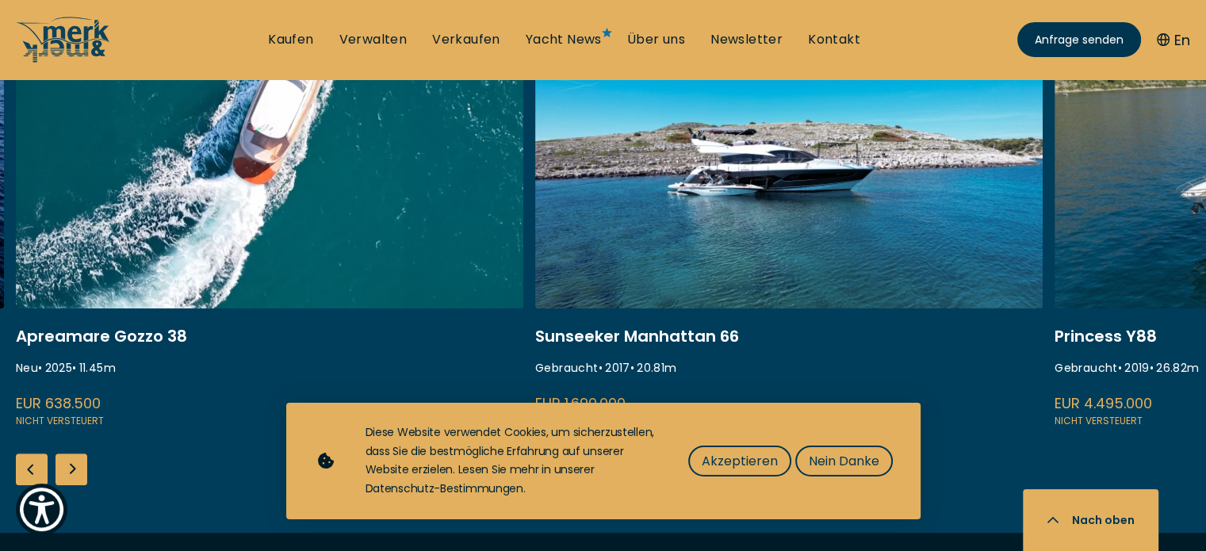
click at [70, 465] on div "Next slide" at bounding box center [72, 470] width 32 height 32
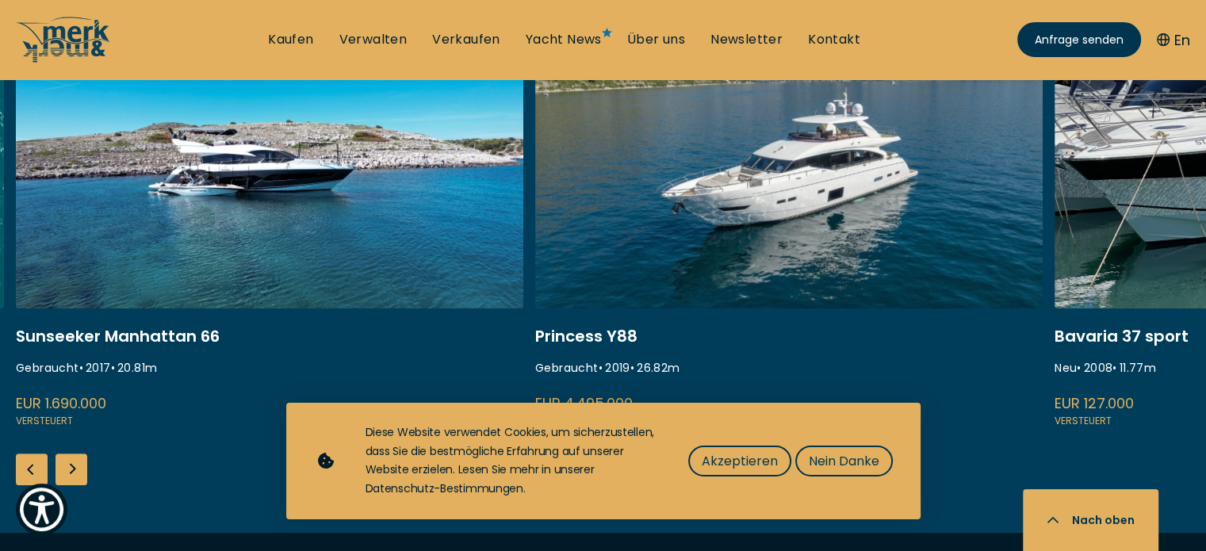
click at [68, 465] on div "Next slide" at bounding box center [72, 470] width 32 height 32
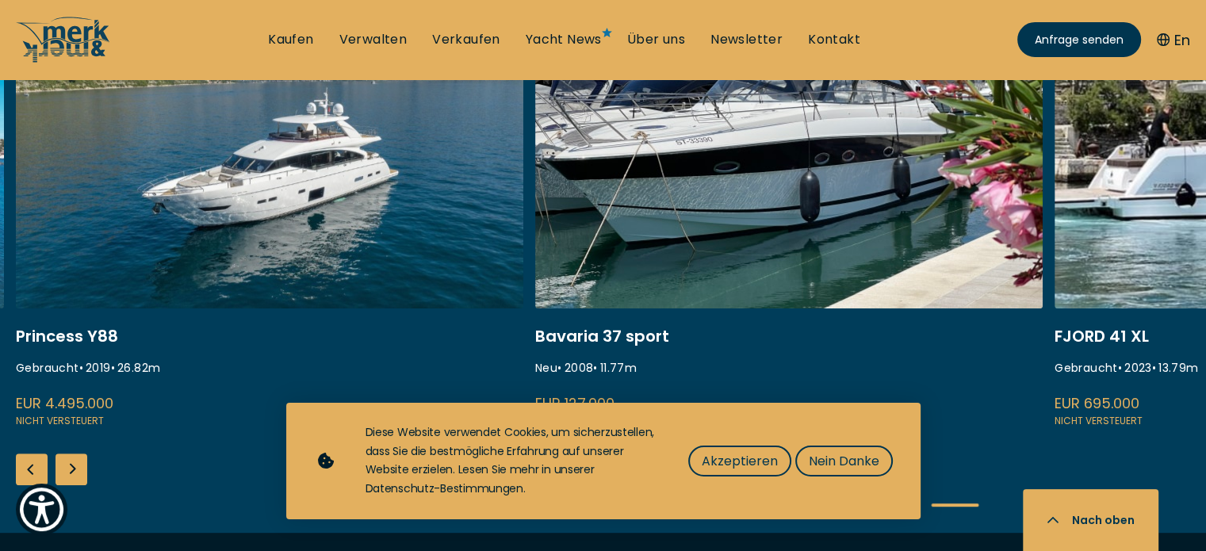
click at [63, 468] on div "Next slide" at bounding box center [72, 470] width 32 height 32
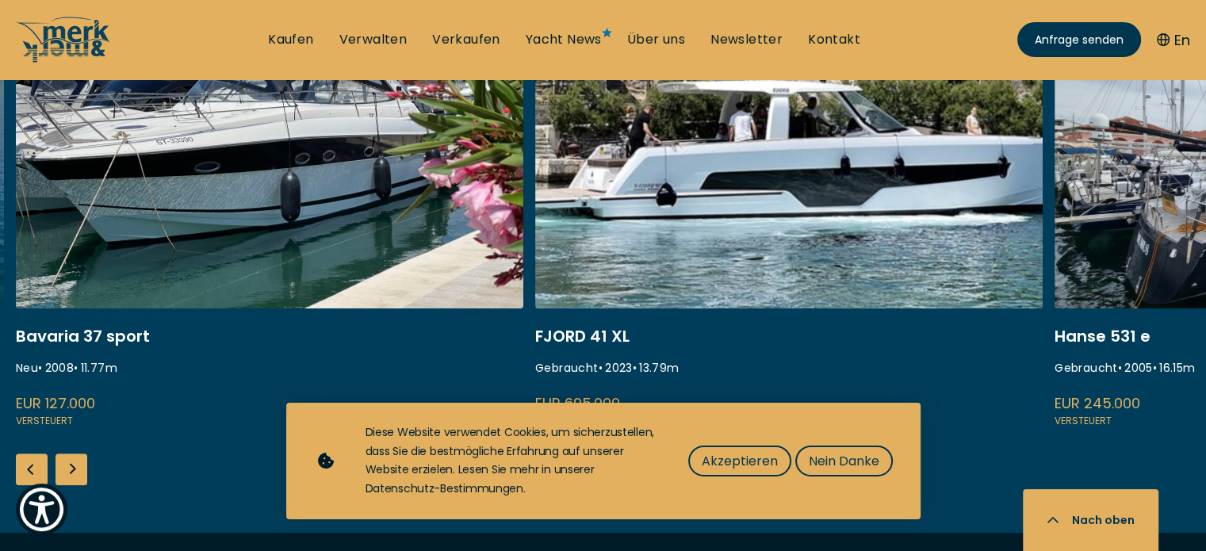
click at [63, 468] on div "Next slide" at bounding box center [72, 470] width 32 height 32
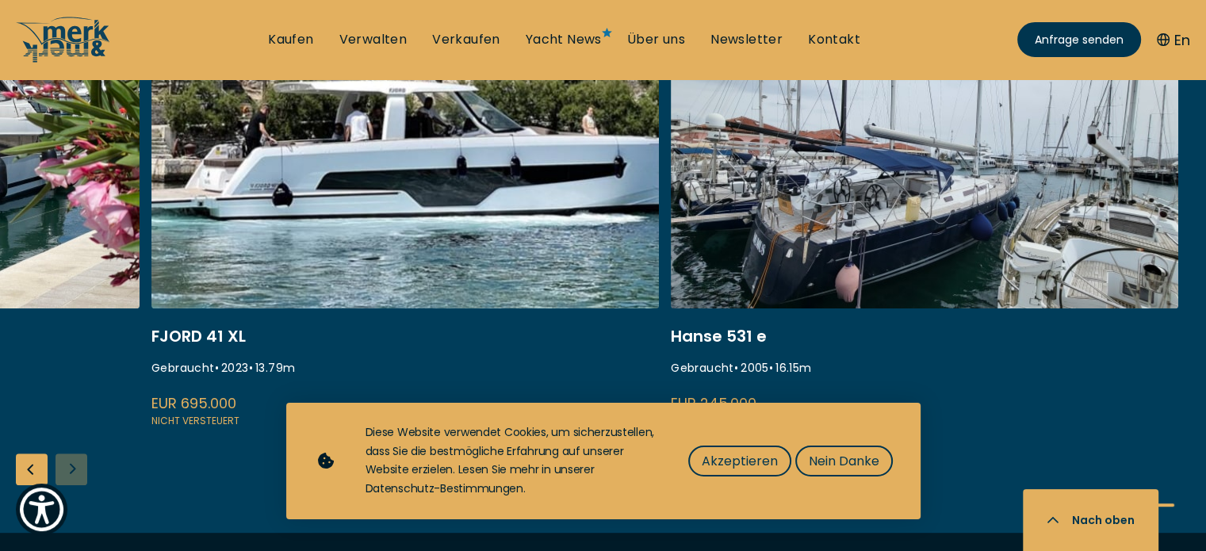
click at [63, 468] on div "ISA 120 Gebraucht • 2008 • 36.45 m EUR 3.850.000 Versteuert Fairline Squadron 7…" at bounding box center [603, 270] width 1206 height 526
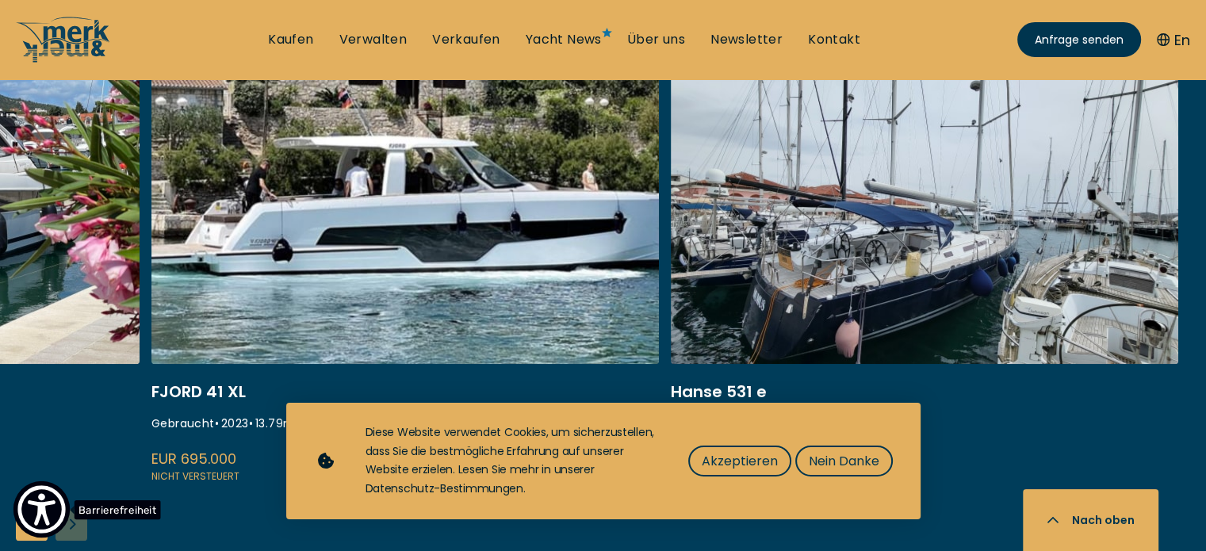
scroll to position [634, 0]
